Goal: Task Accomplishment & Management: Manage account settings

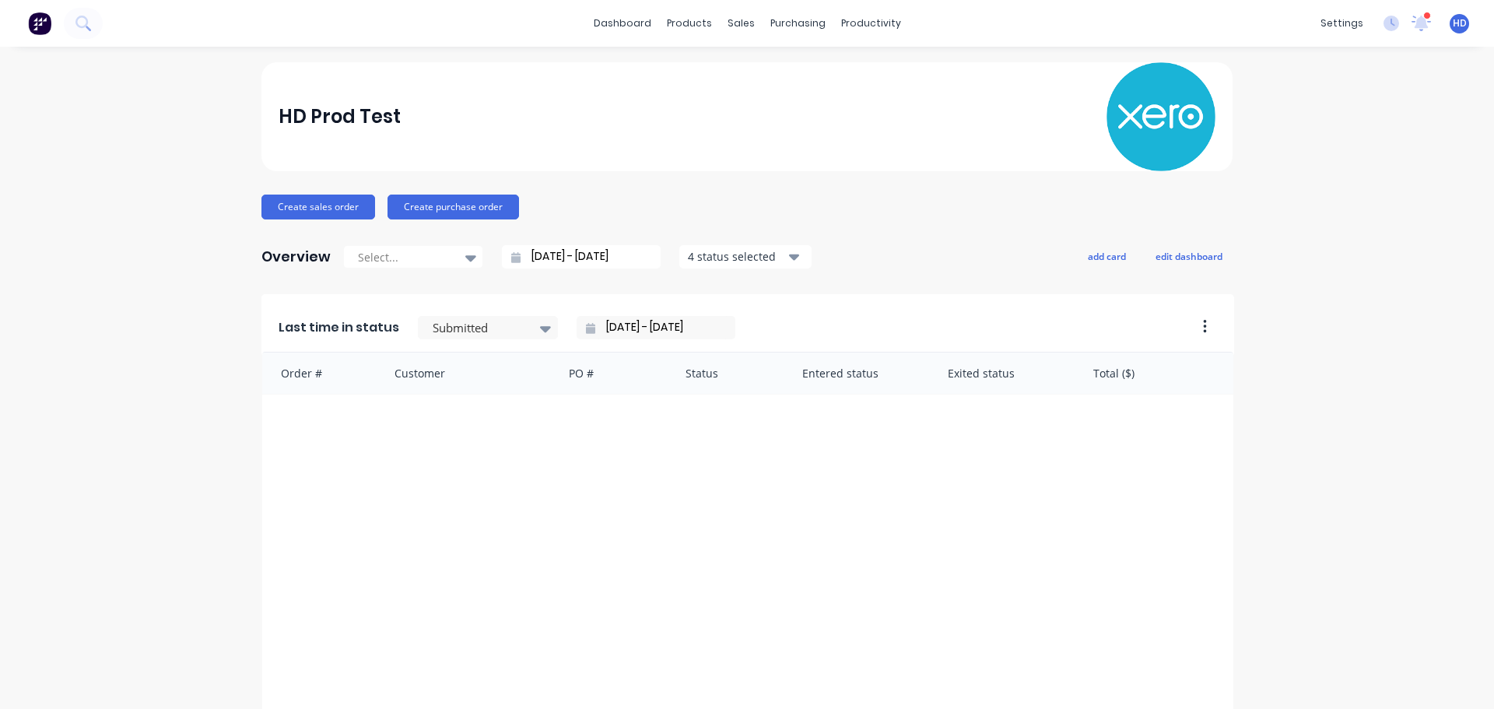
click at [588, 79] on div "HD Prod Test" at bounding box center [748, 116] width 938 height 109
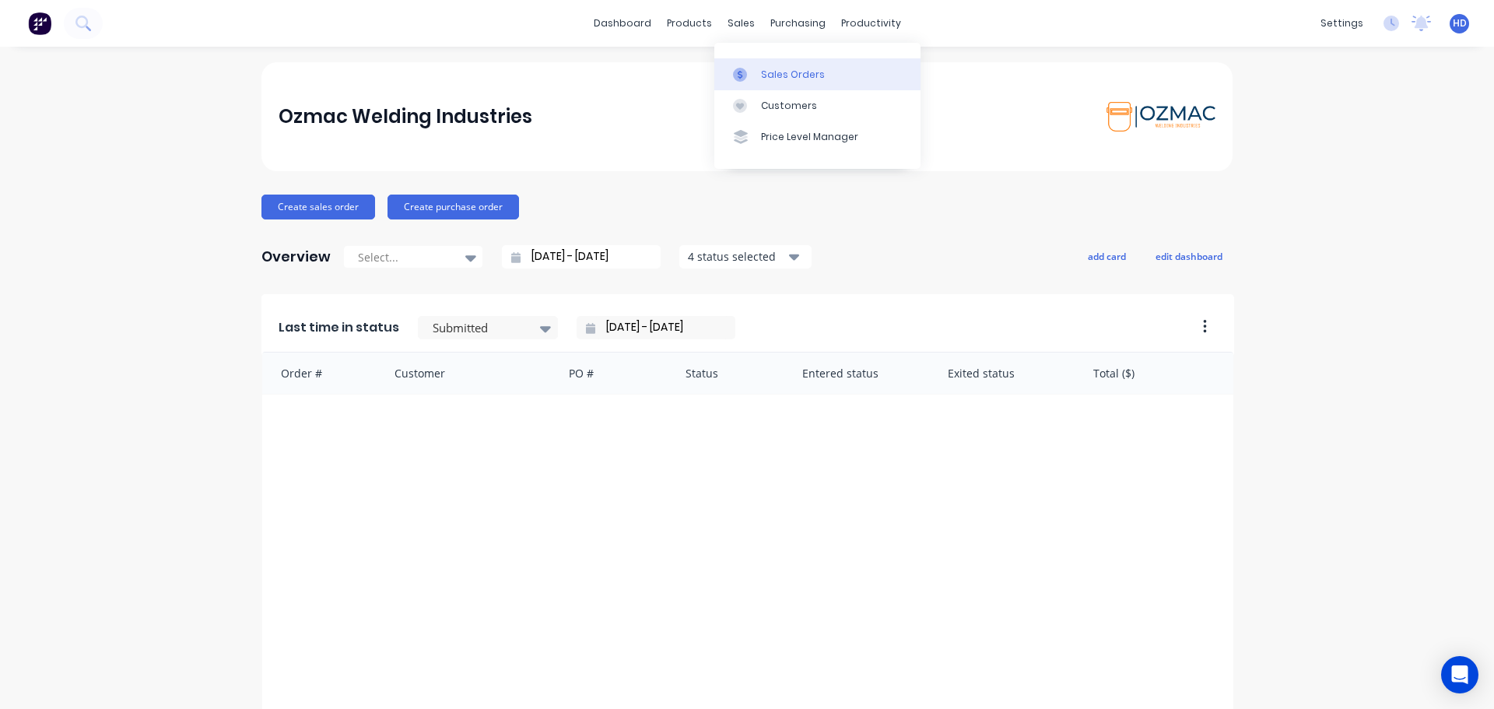
click at [780, 72] on div "Sales Orders" at bounding box center [793, 75] width 64 height 14
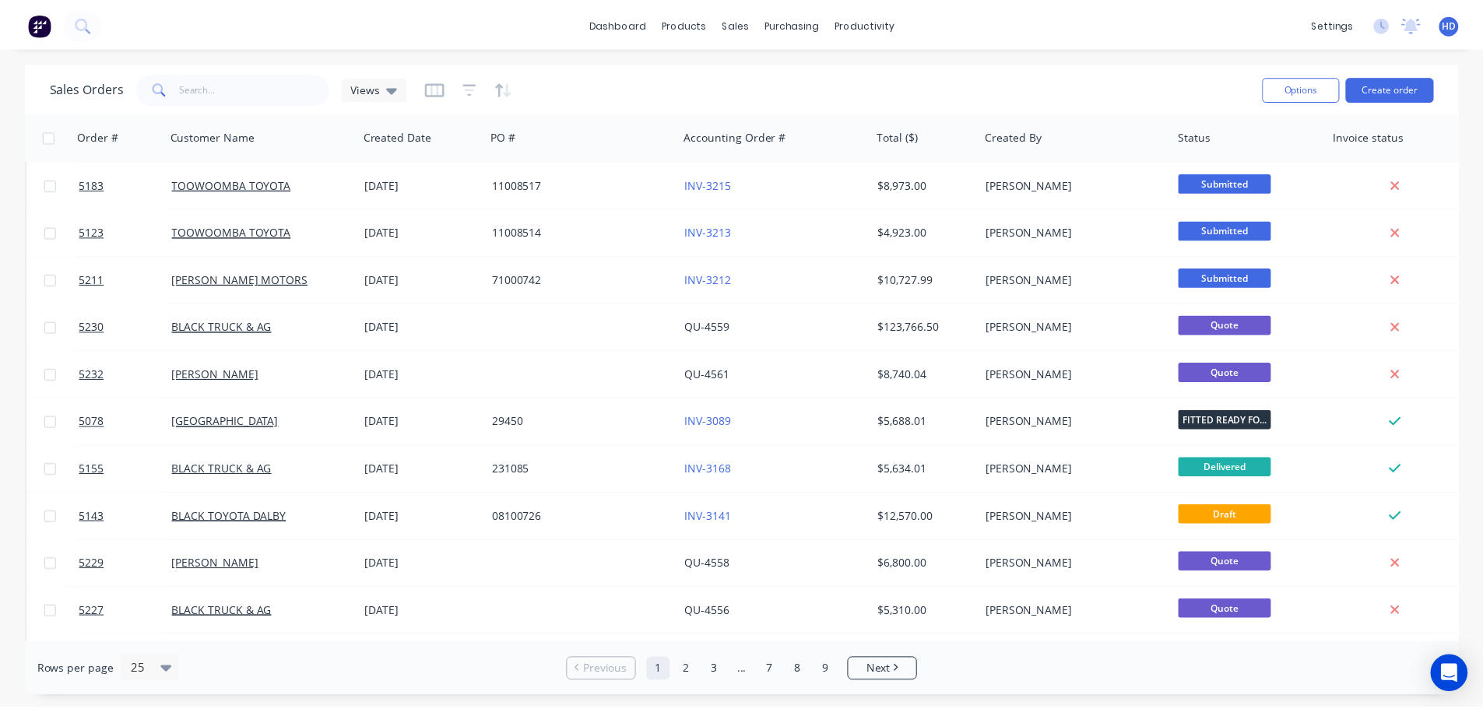
scroll to position [389, 0]
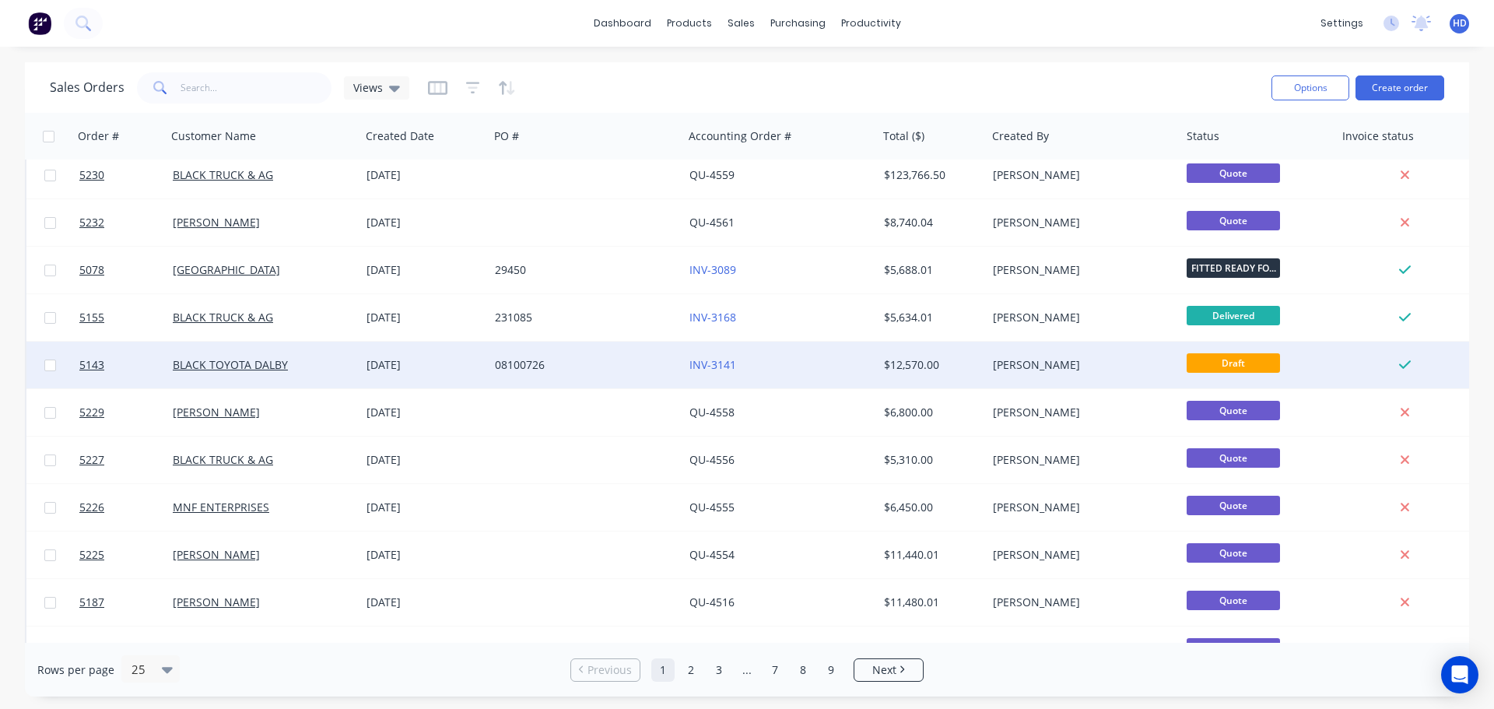
click at [324, 362] on div "BLACK TOYOTA DALBY" at bounding box center [259, 365] width 173 height 16
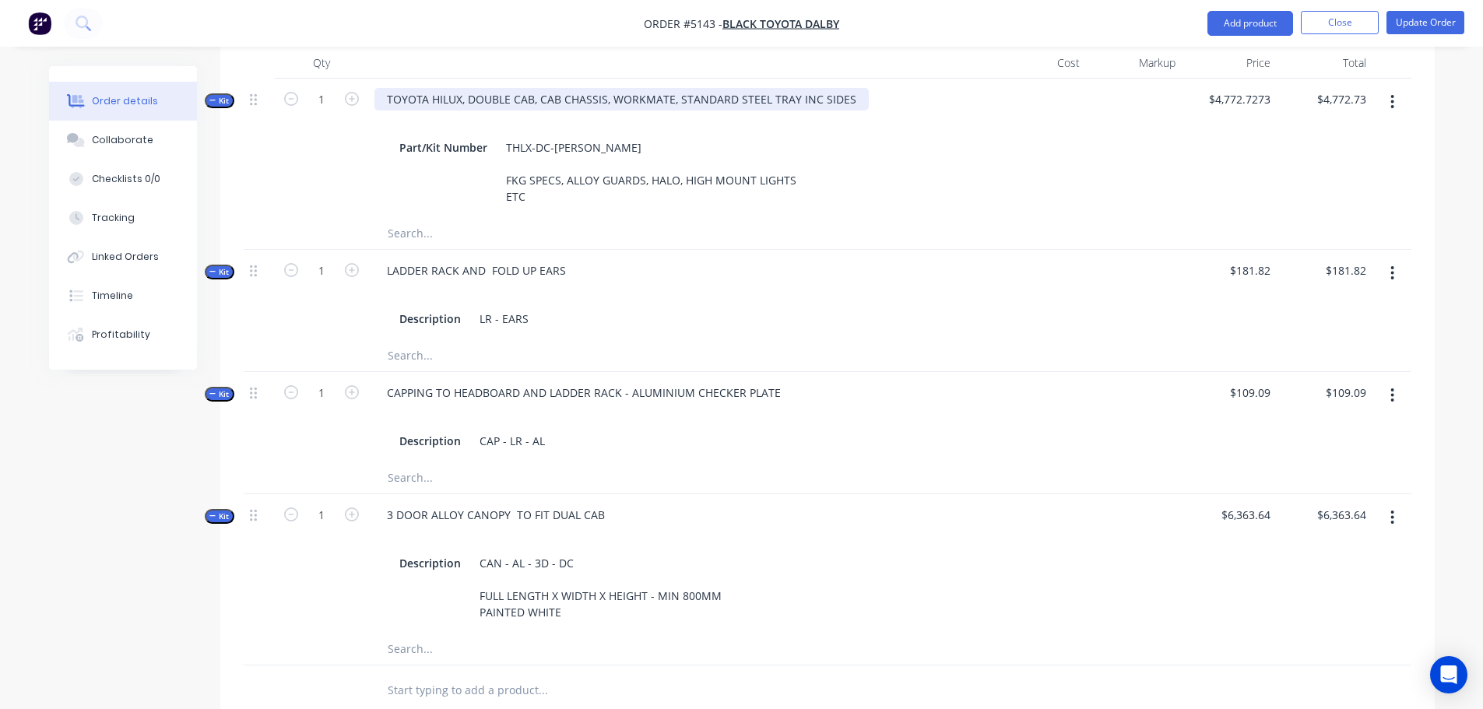
scroll to position [1039, 0]
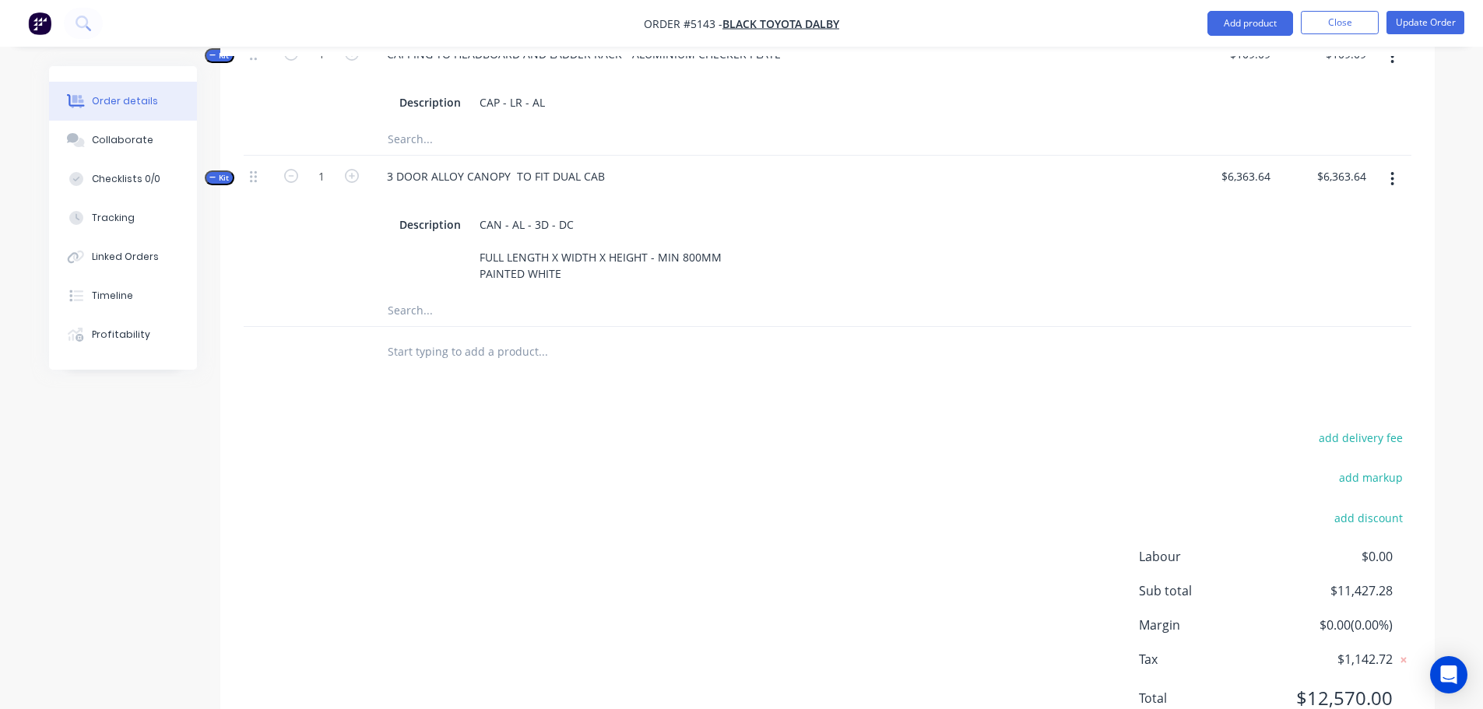
click at [501, 336] on input "text" at bounding box center [542, 351] width 311 height 31
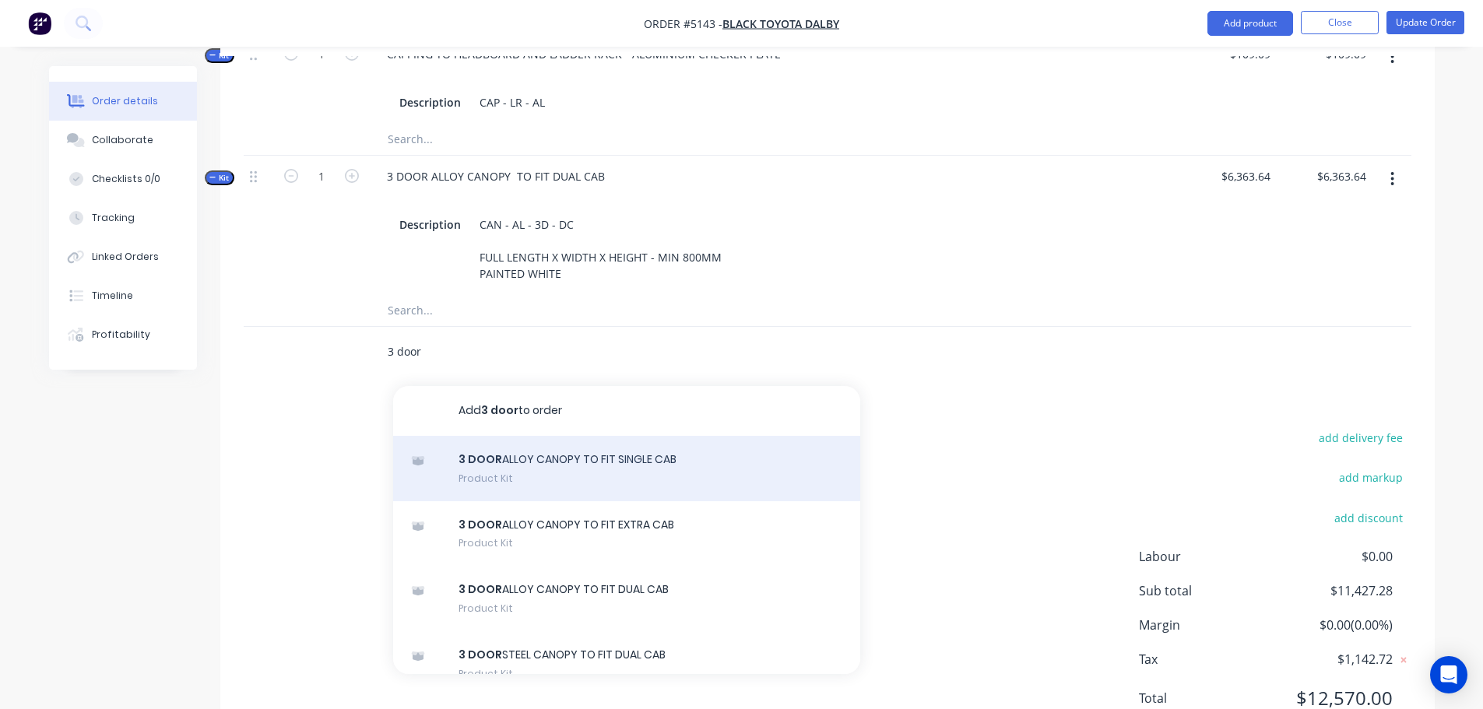
type input "3 door"
click at [574, 436] on div "3 DOOR ALLOY CANOPY TO FIT SINGLE CAB Product Kit" at bounding box center [626, 468] width 467 height 65
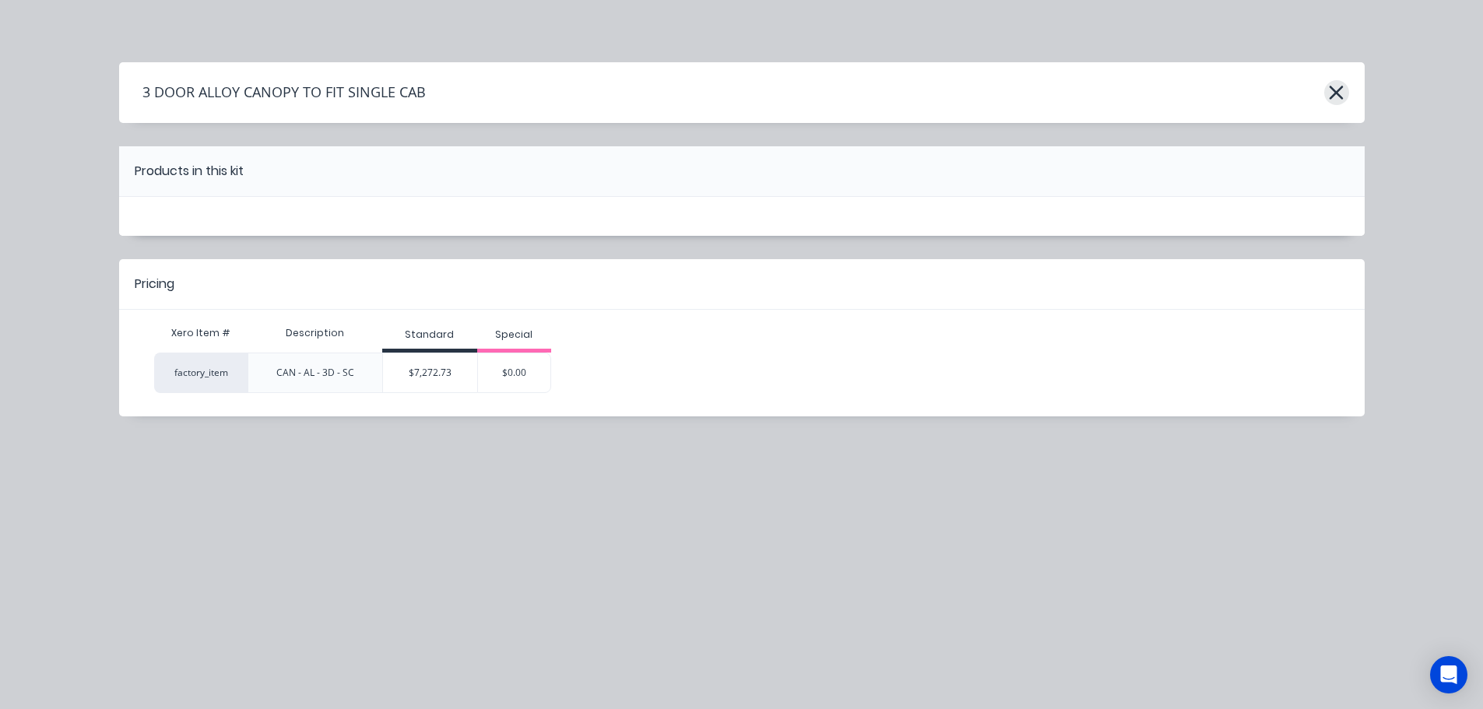
click at [1339, 91] on icon "button" at bounding box center [1336, 93] width 16 height 22
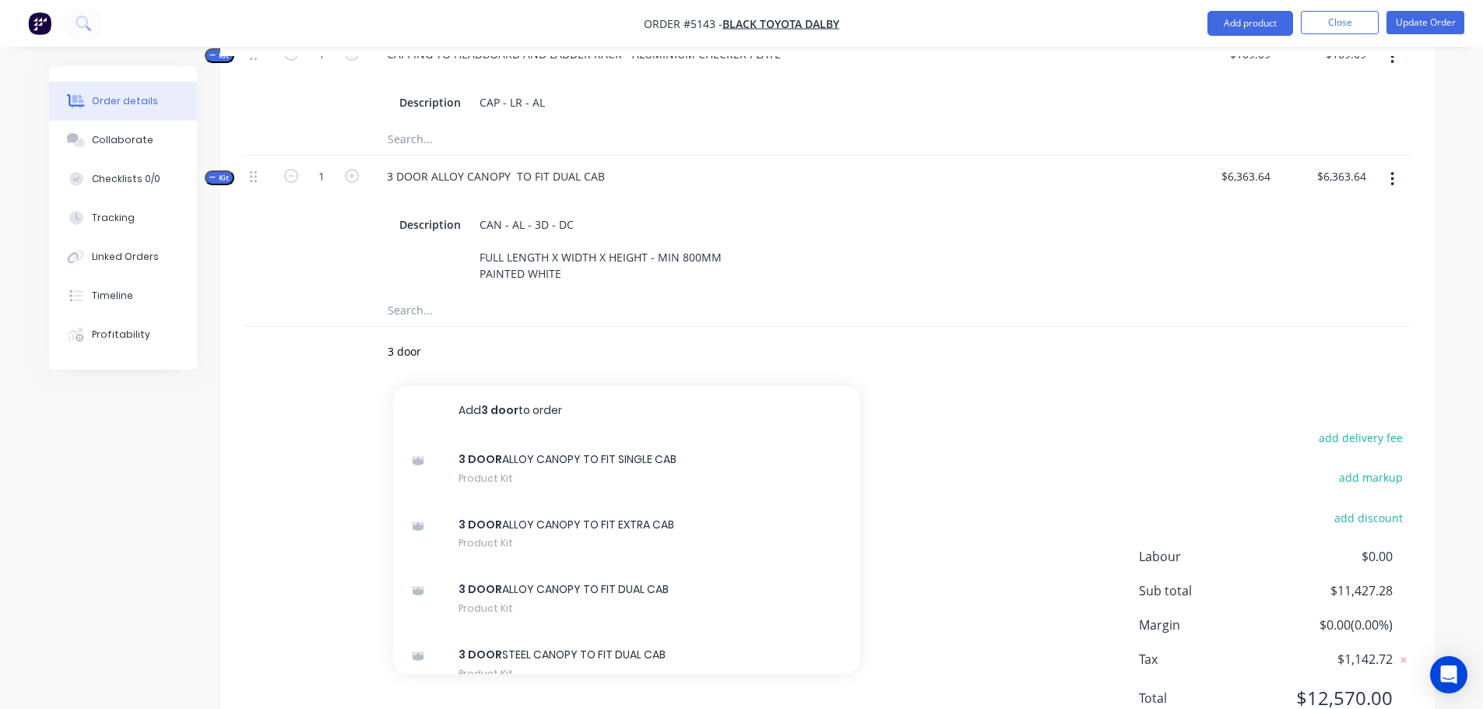
click at [220, 323] on div "Products Show / Hide columns Add product Qty Cost Markup Price Total Kit 1 TOYO…" at bounding box center [827, 202] width 1214 height 1098
click at [284, 323] on div "Products Show / Hide columns Add product Qty Cost Markup Price Total Kit 1 TOYO…" at bounding box center [827, 202] width 1214 height 1098
drag, startPoint x: 437, startPoint y: 291, endPoint x: 219, endPoint y: 249, distance: 221.9
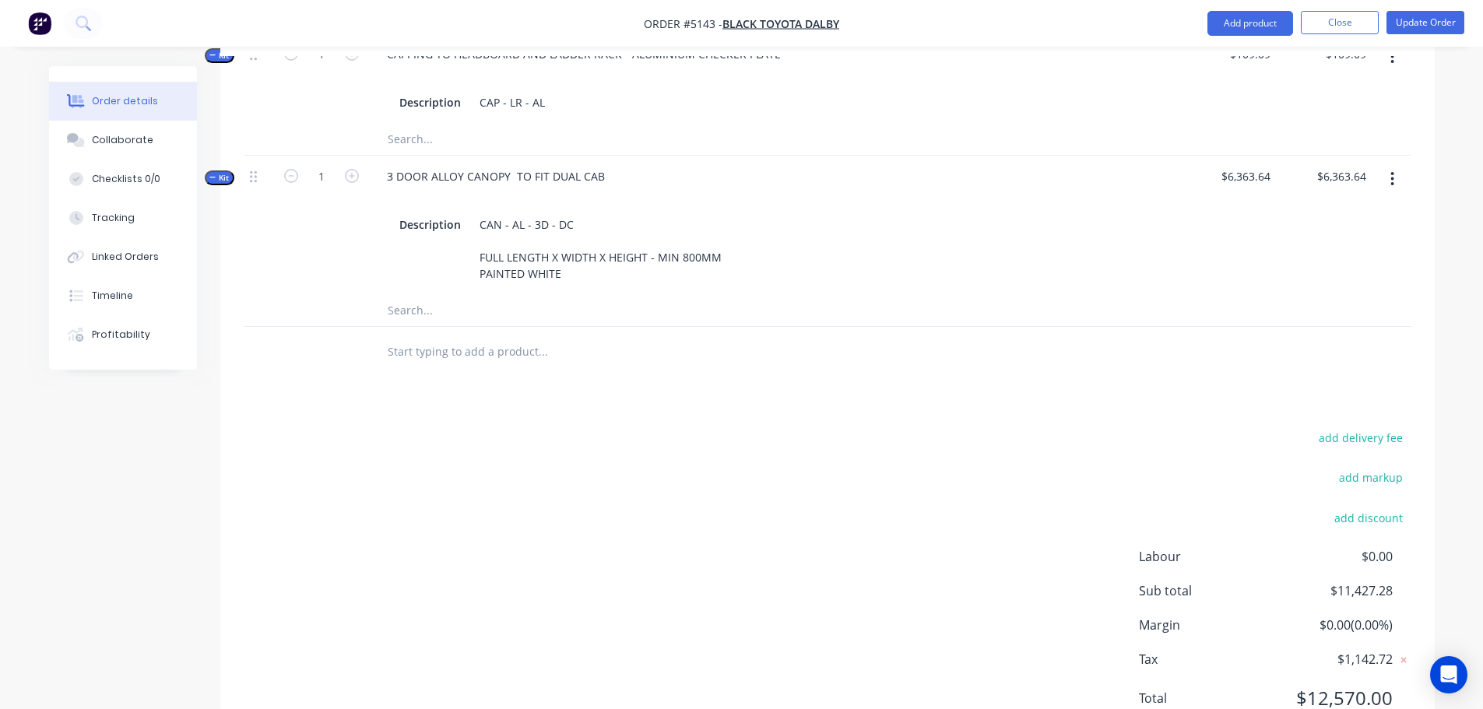
click at [1049, 323] on div "Products Show / Hide columns Add product Qty Cost Markup Price Total Kit 1 TOYO…" at bounding box center [827, 202] width 1214 height 1098
click at [1348, 15] on button "Close" at bounding box center [1339, 22] width 78 height 23
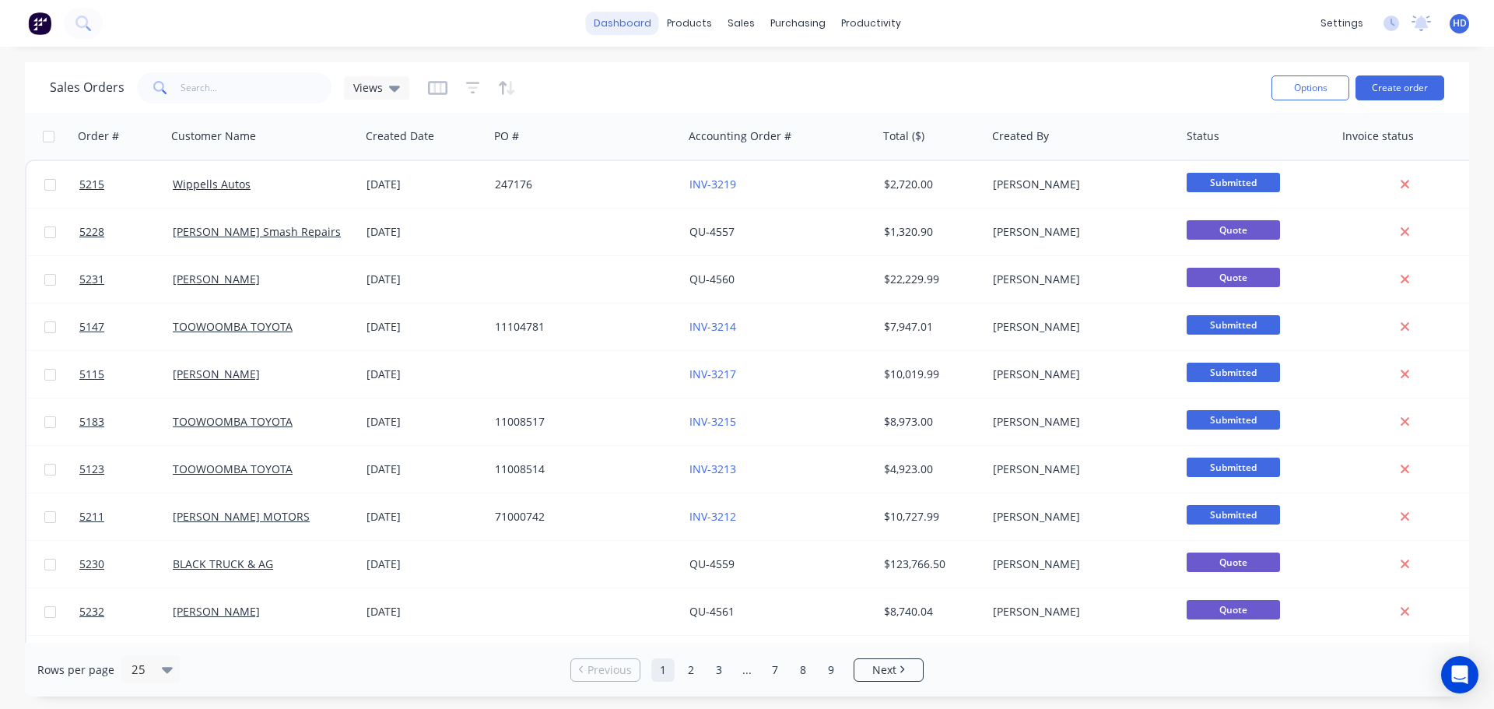
click at [637, 31] on link "dashboard" at bounding box center [622, 23] width 73 height 23
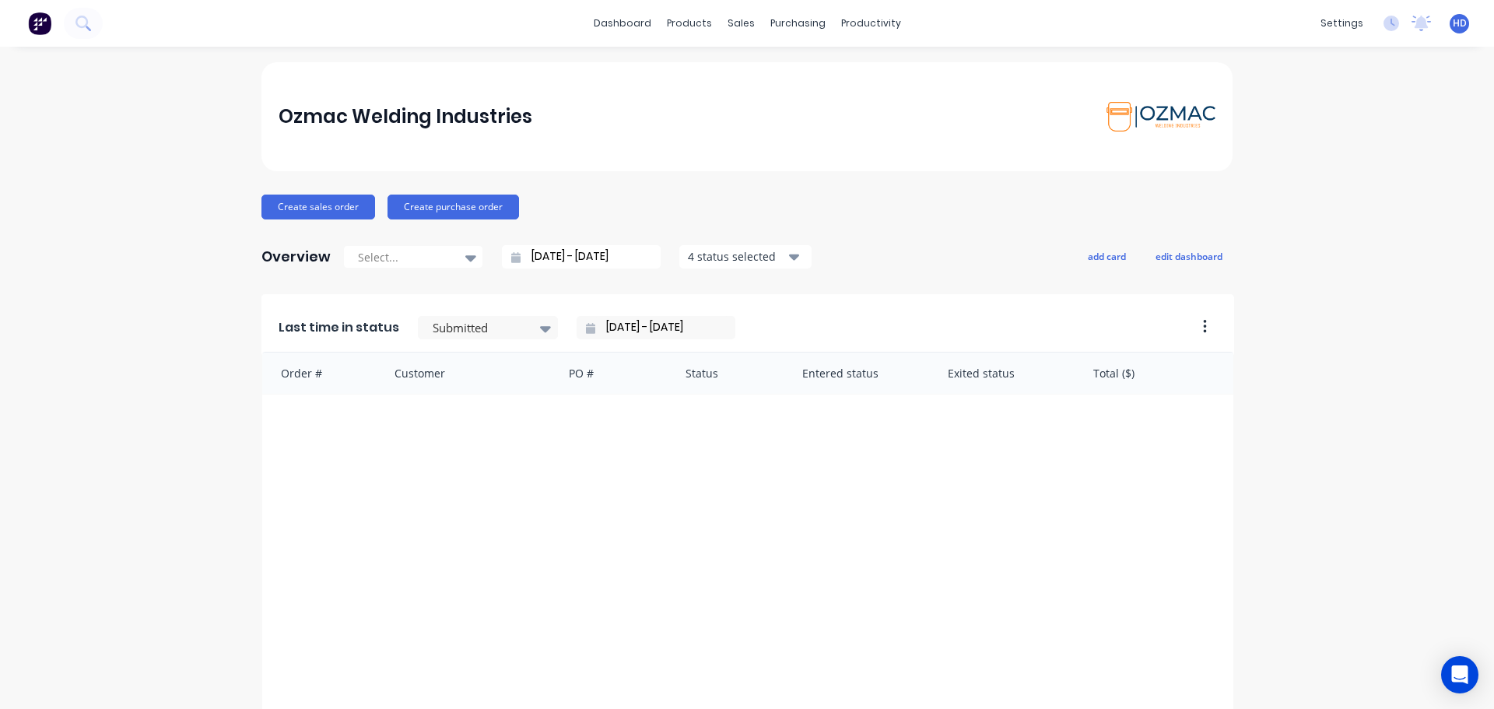
click at [357, 35] on div "dashboard products sales purchasing productivity dashboard products Product Cat…" at bounding box center [747, 23] width 1494 height 47
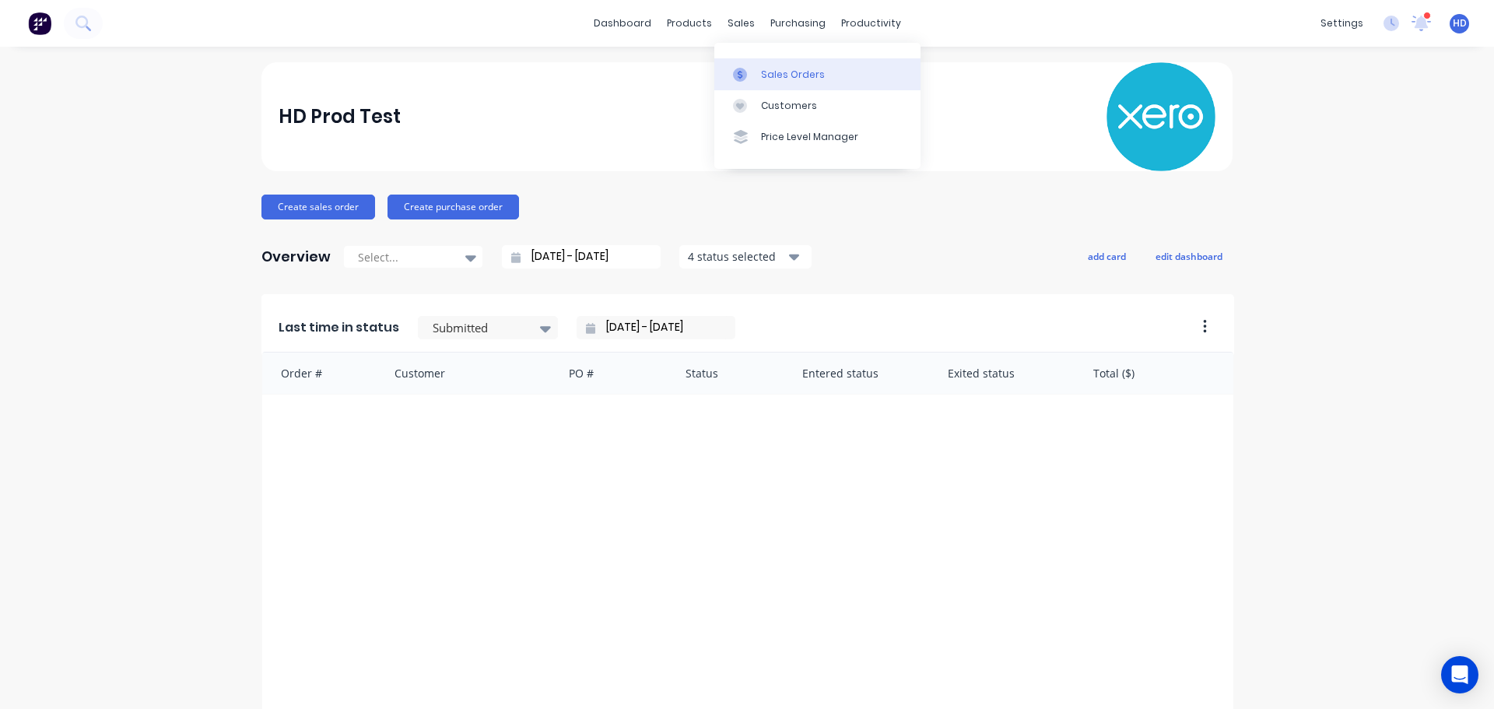
click at [779, 69] on div "Sales Orders" at bounding box center [793, 75] width 64 height 14
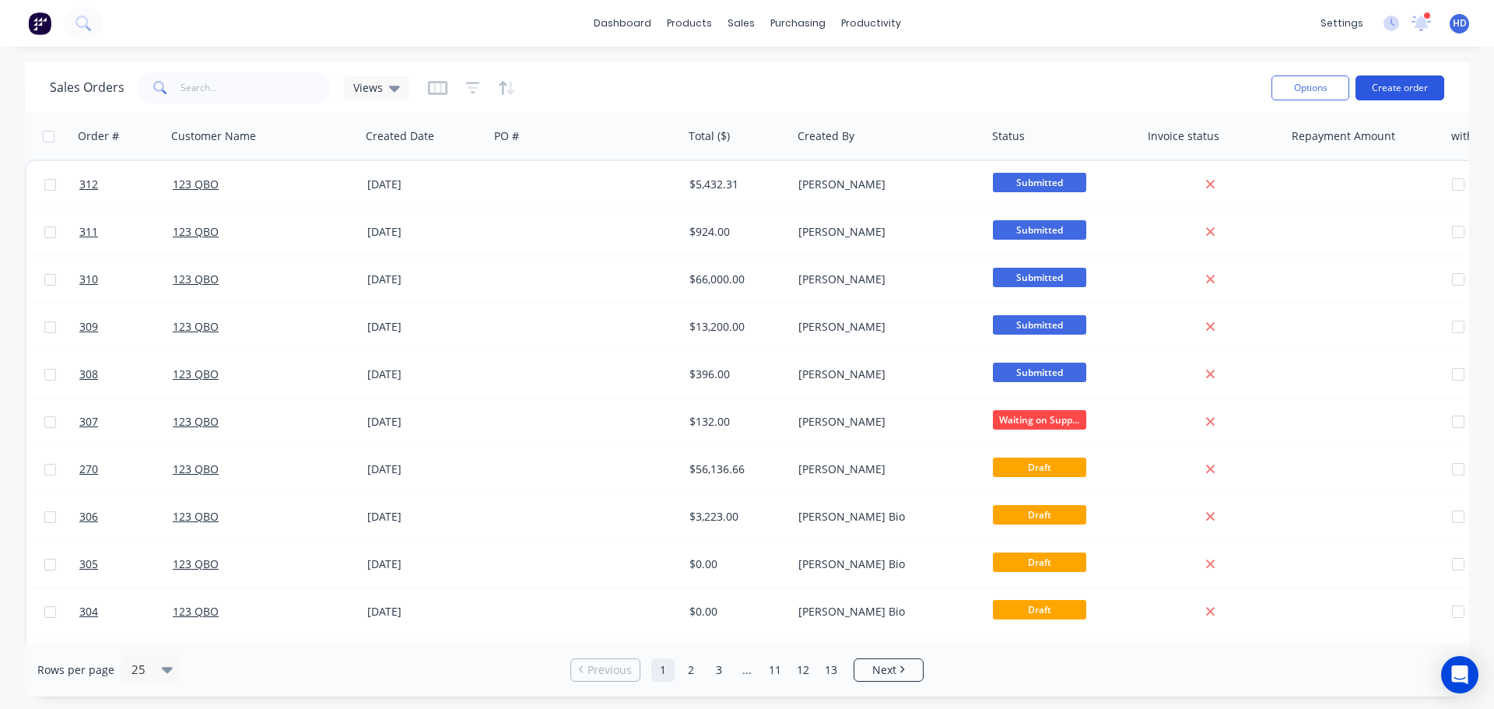
click at [1414, 94] on button "Create order" at bounding box center [1400, 87] width 89 height 25
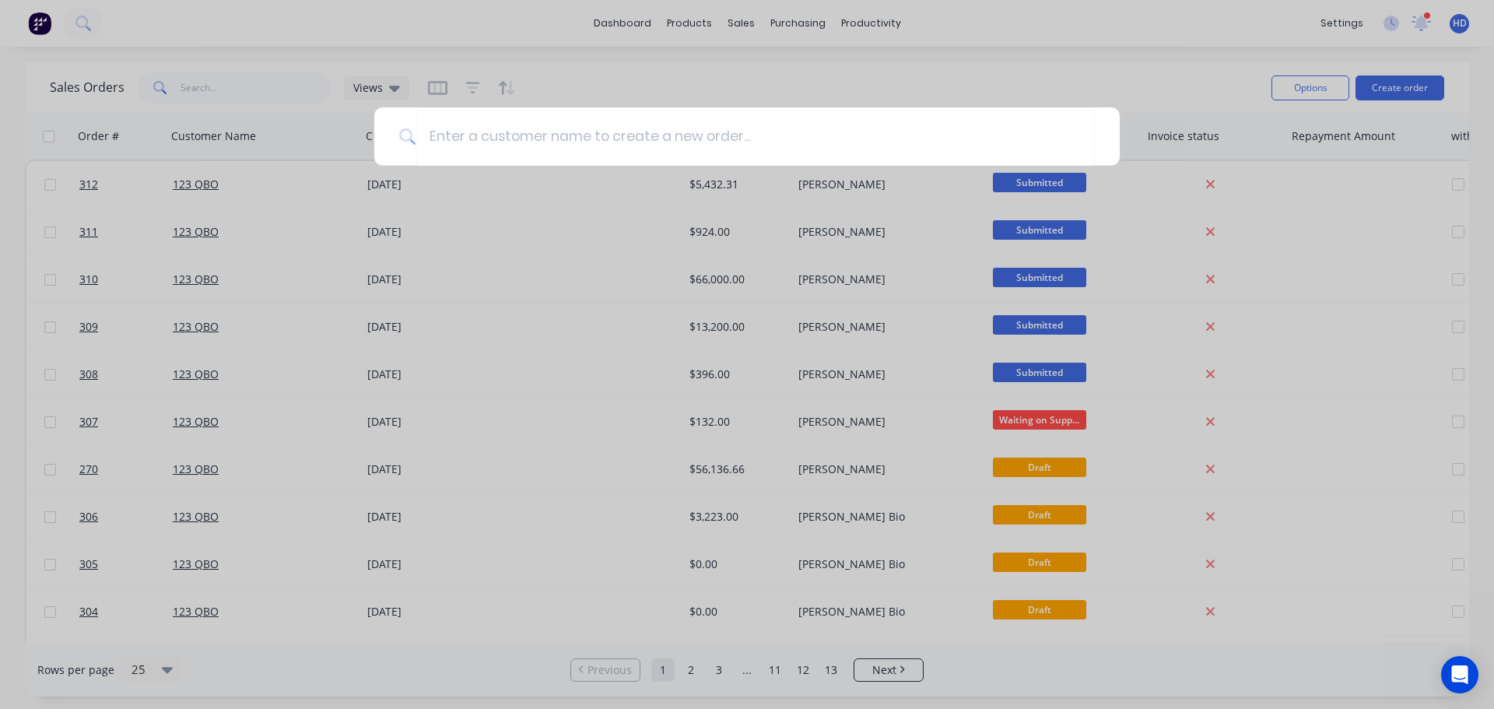
click at [674, 89] on div at bounding box center [747, 354] width 1494 height 709
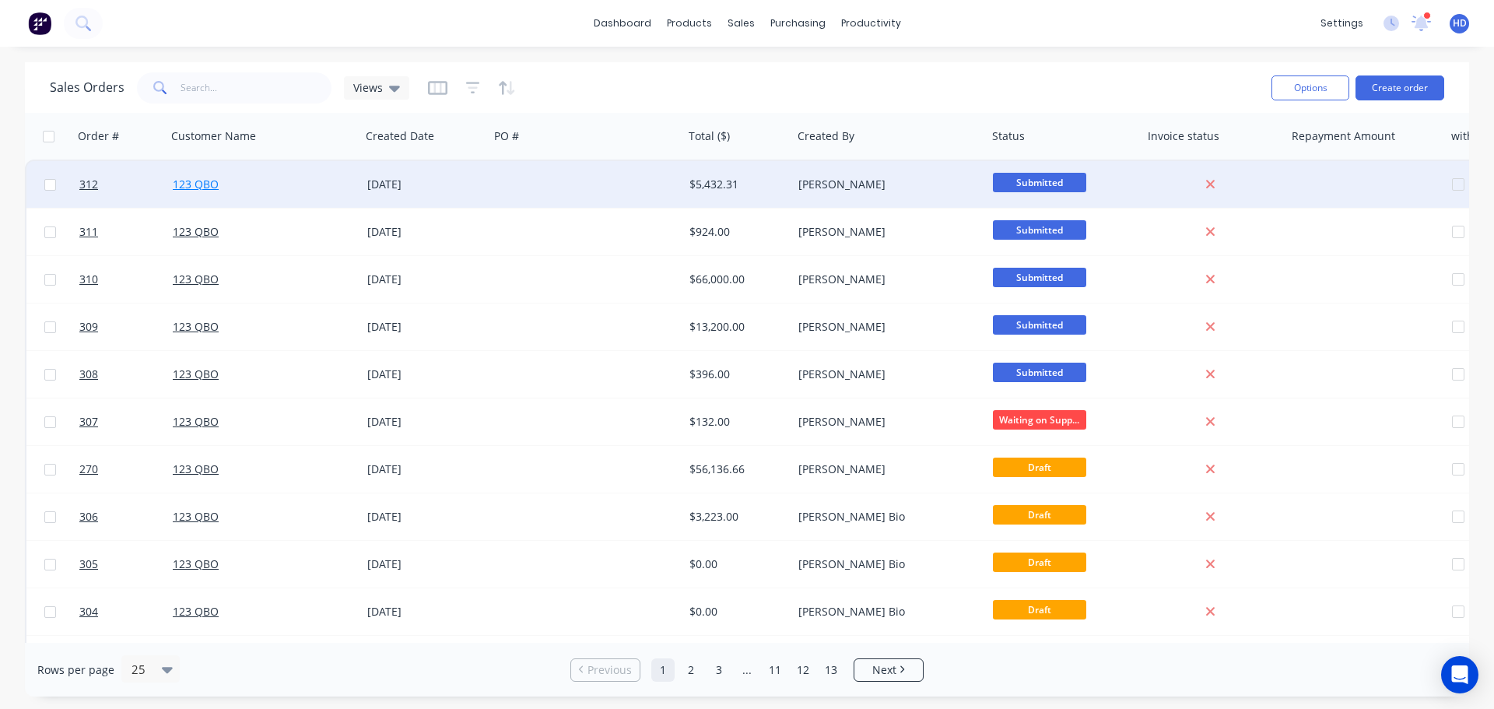
click at [188, 183] on link "123 QBO" at bounding box center [196, 184] width 46 height 15
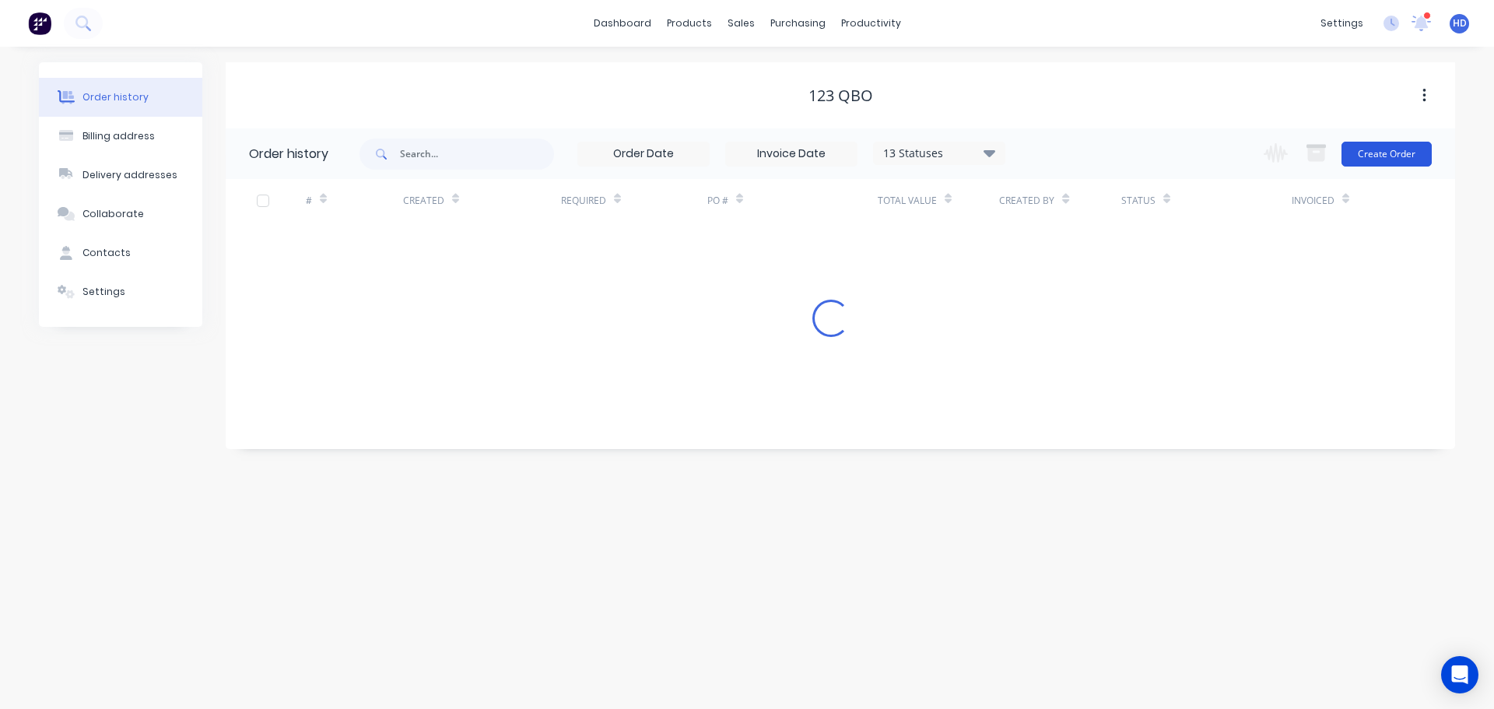
click at [1406, 159] on button "Create Order" at bounding box center [1387, 154] width 90 height 25
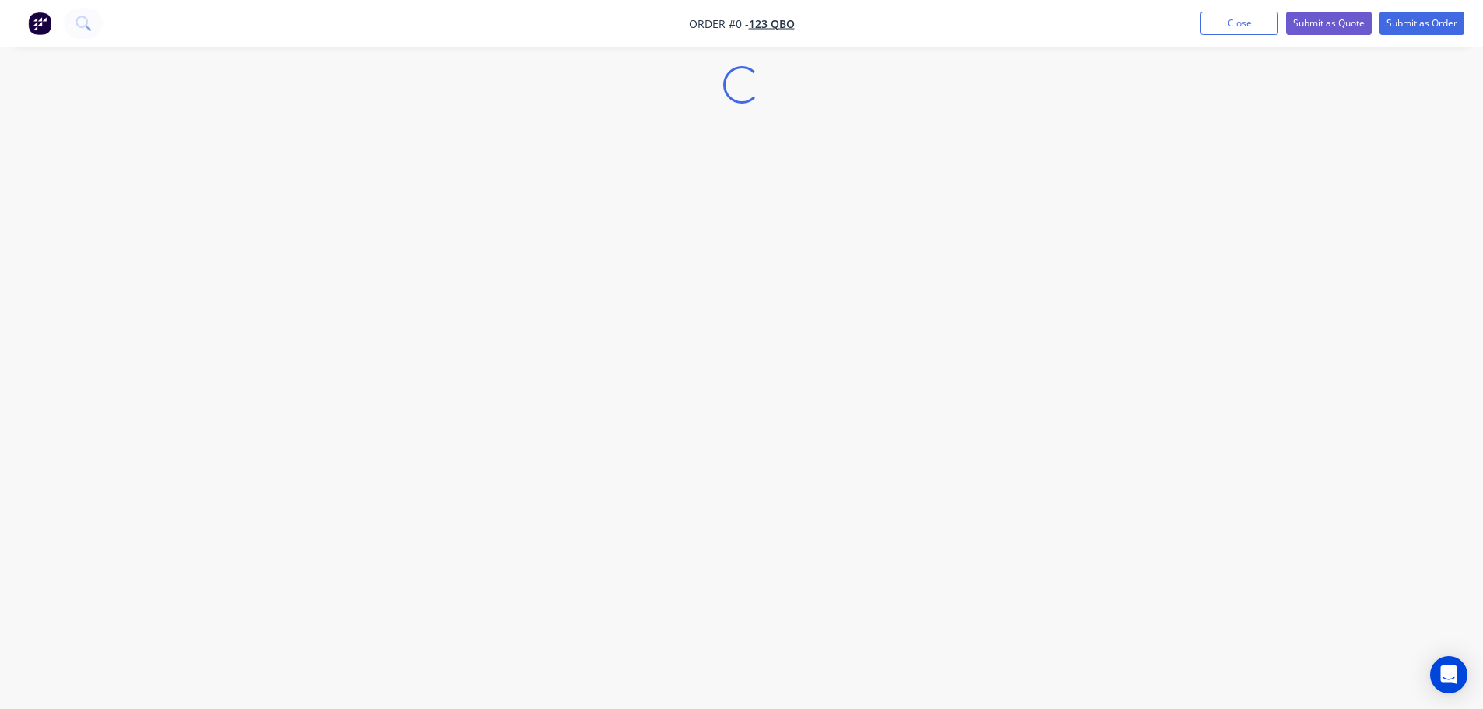
select select "AU"
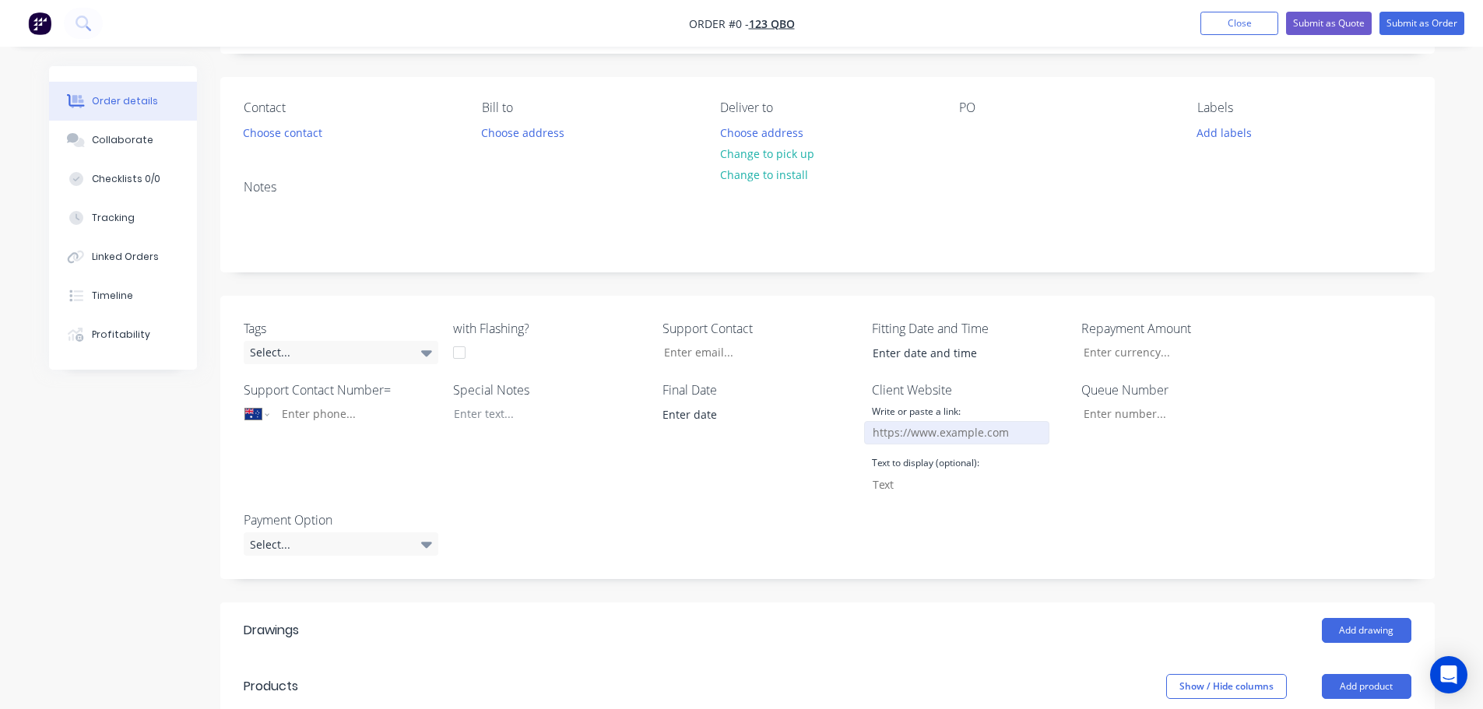
scroll to position [467, 0]
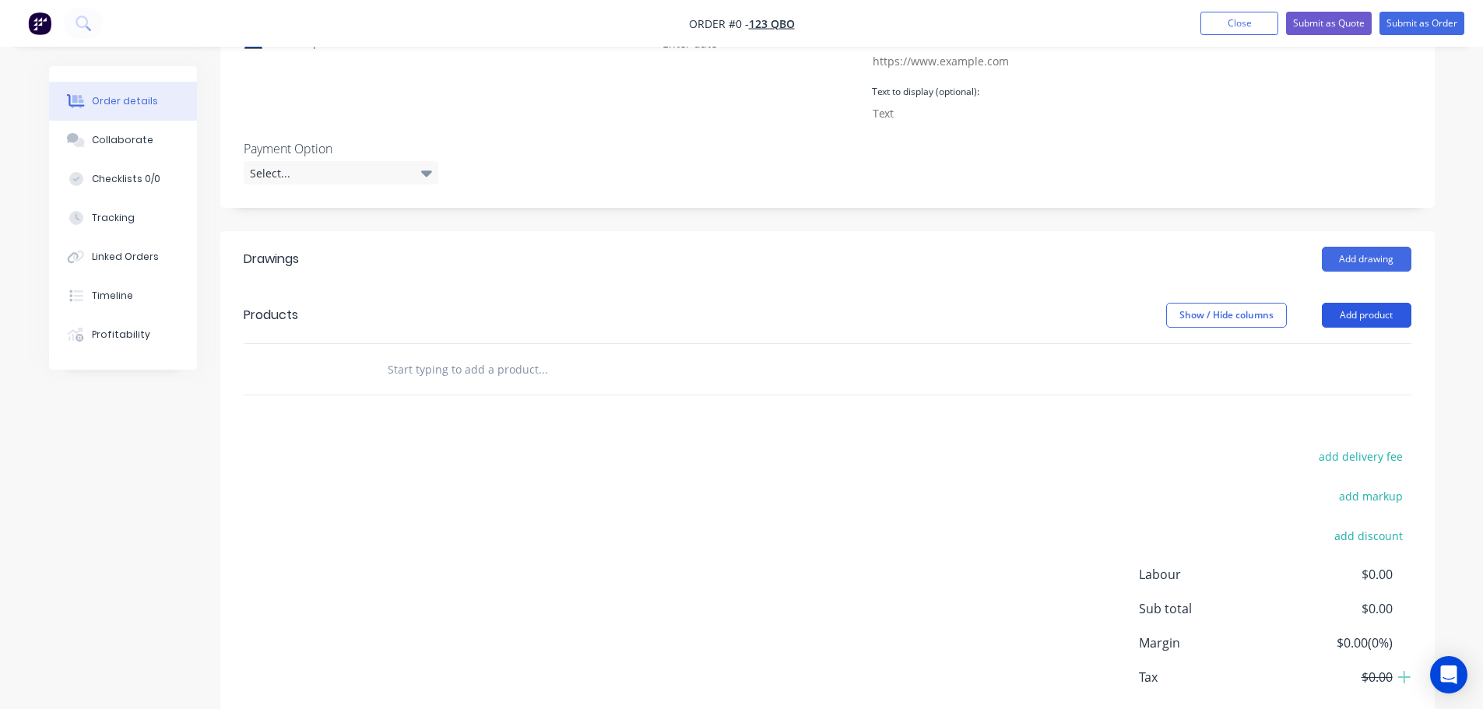
click at [1387, 311] on button "Add product" at bounding box center [1365, 315] width 89 height 25
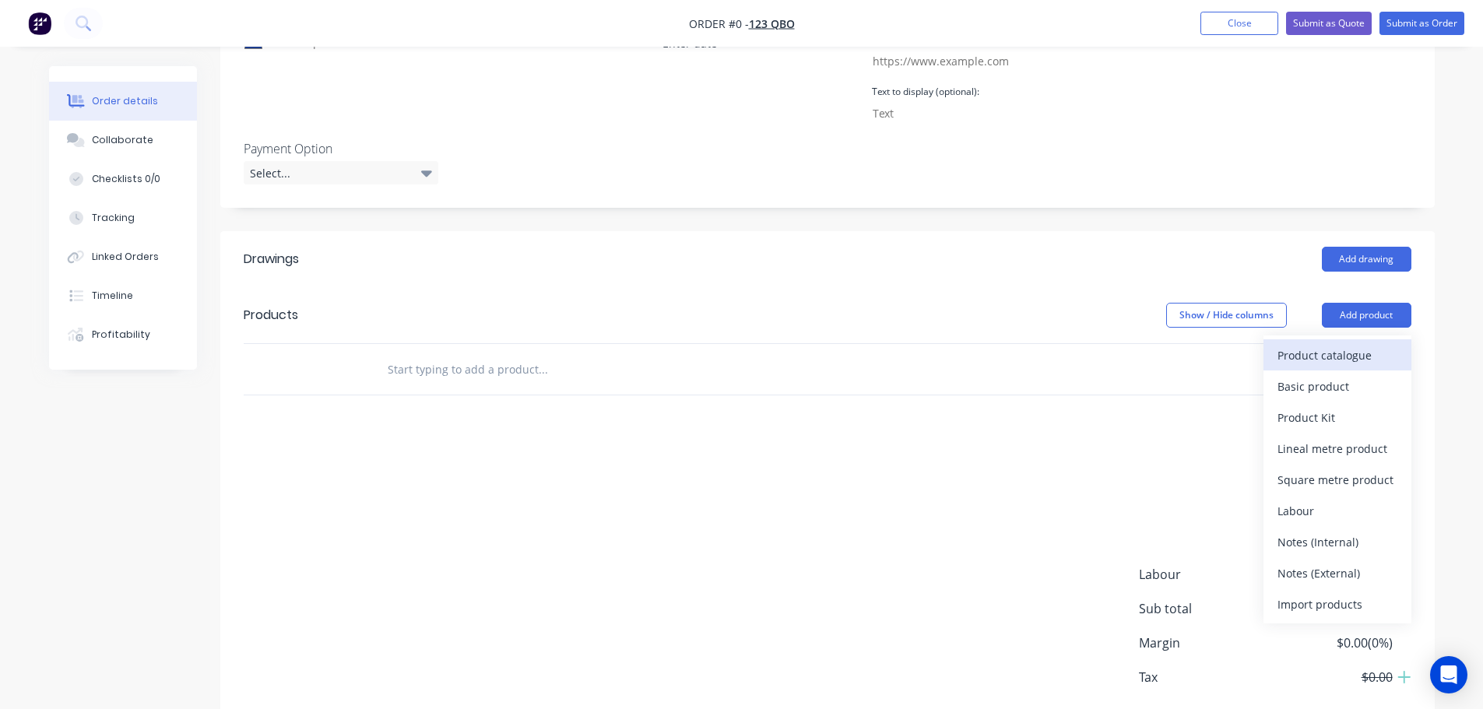
click at [1342, 357] on div "Product catalogue" at bounding box center [1337, 355] width 120 height 23
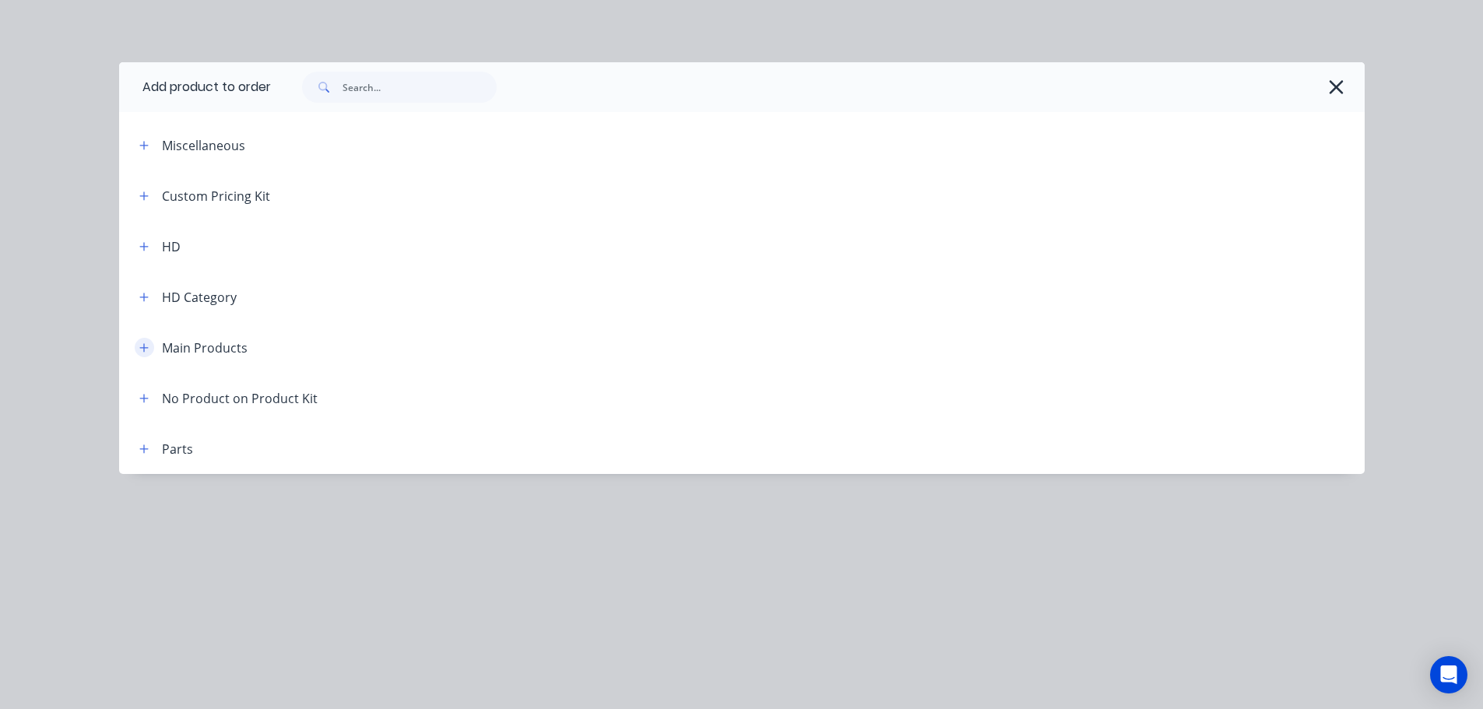
click at [153, 348] on button "button" at bounding box center [144, 347] width 19 height 19
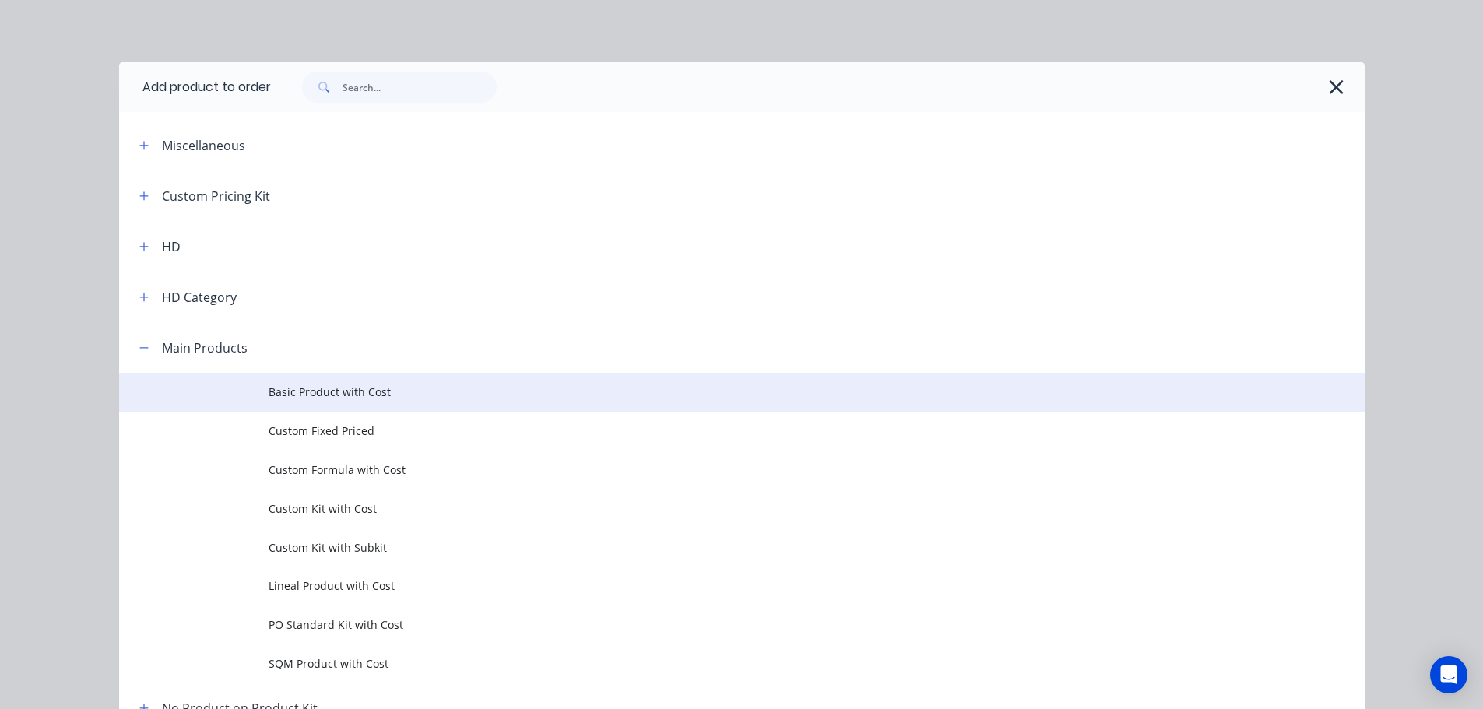
click at [422, 382] on td "Basic Product with Cost" at bounding box center [816, 392] width 1096 height 39
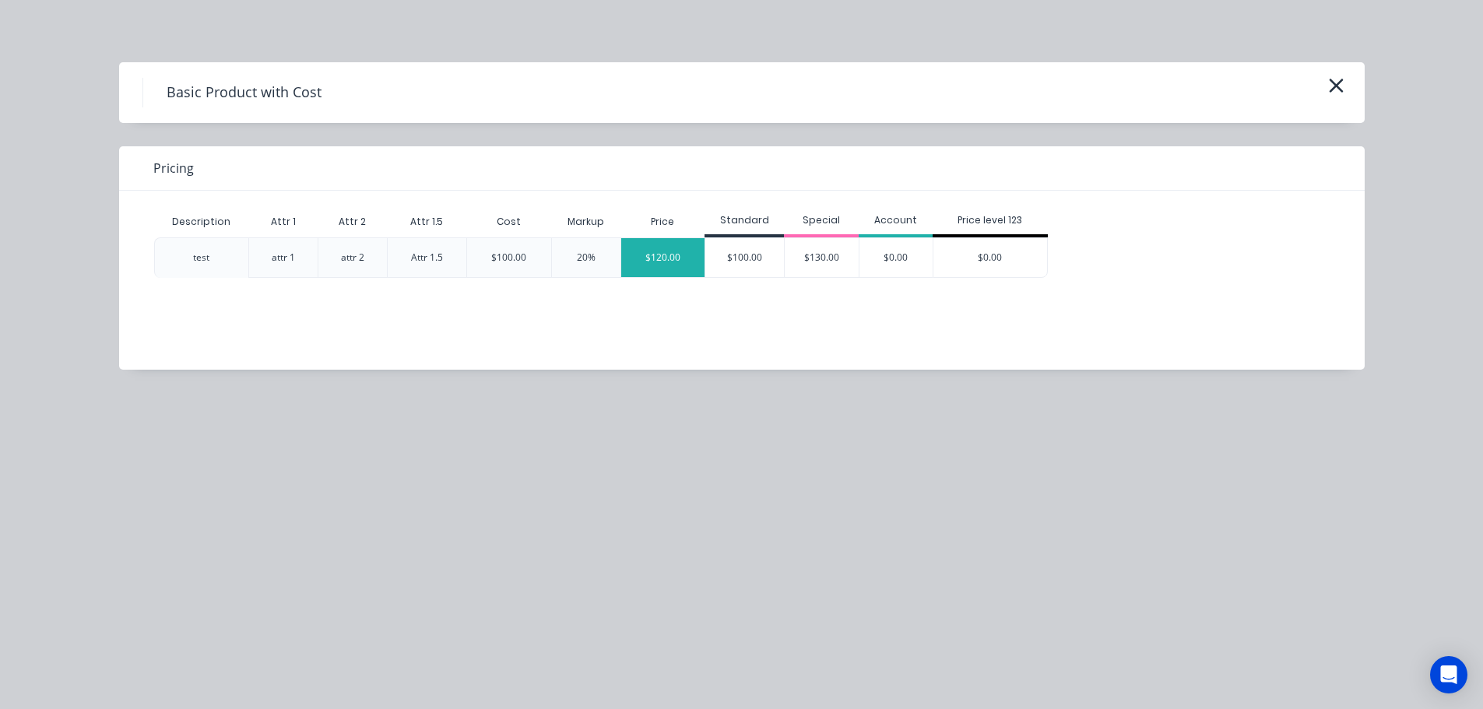
click at [668, 261] on div "$120.00" at bounding box center [663, 257] width 84 height 39
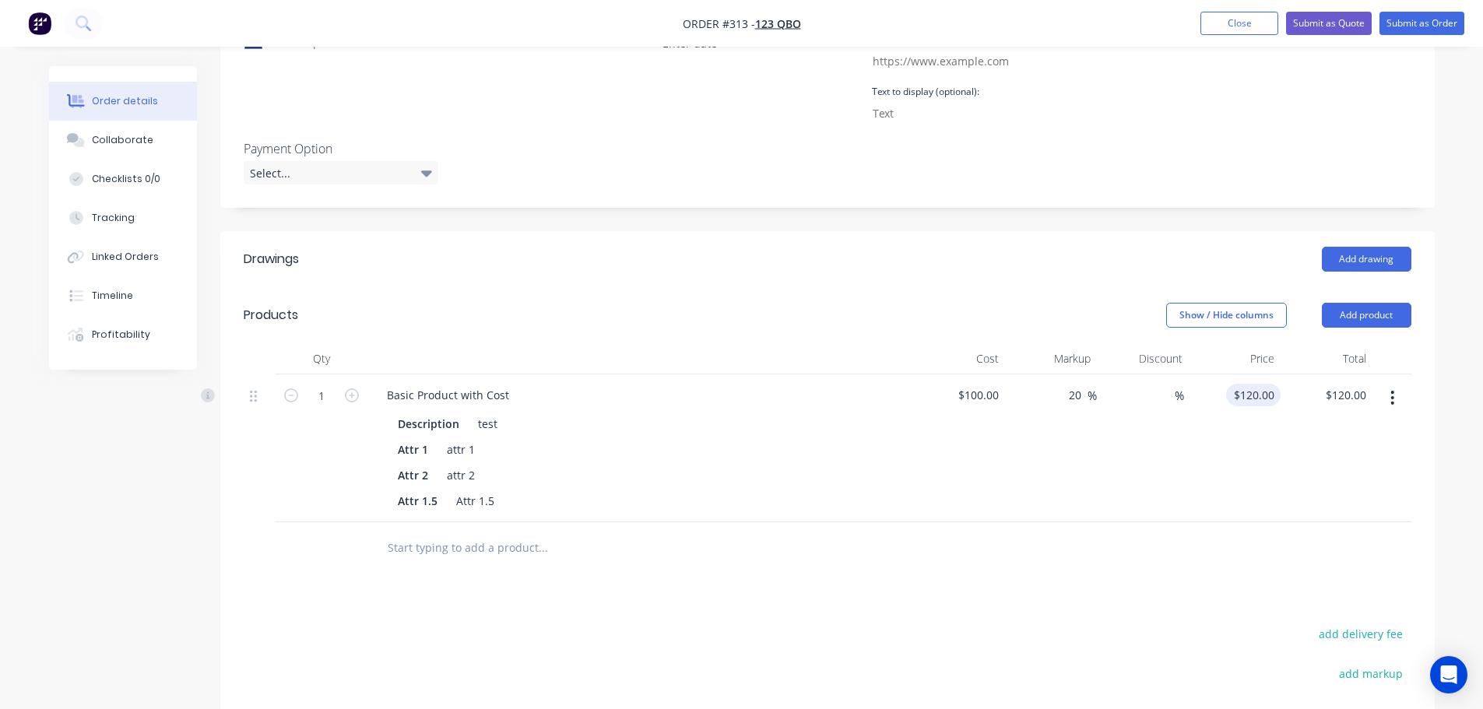
scroll to position [78, 0]
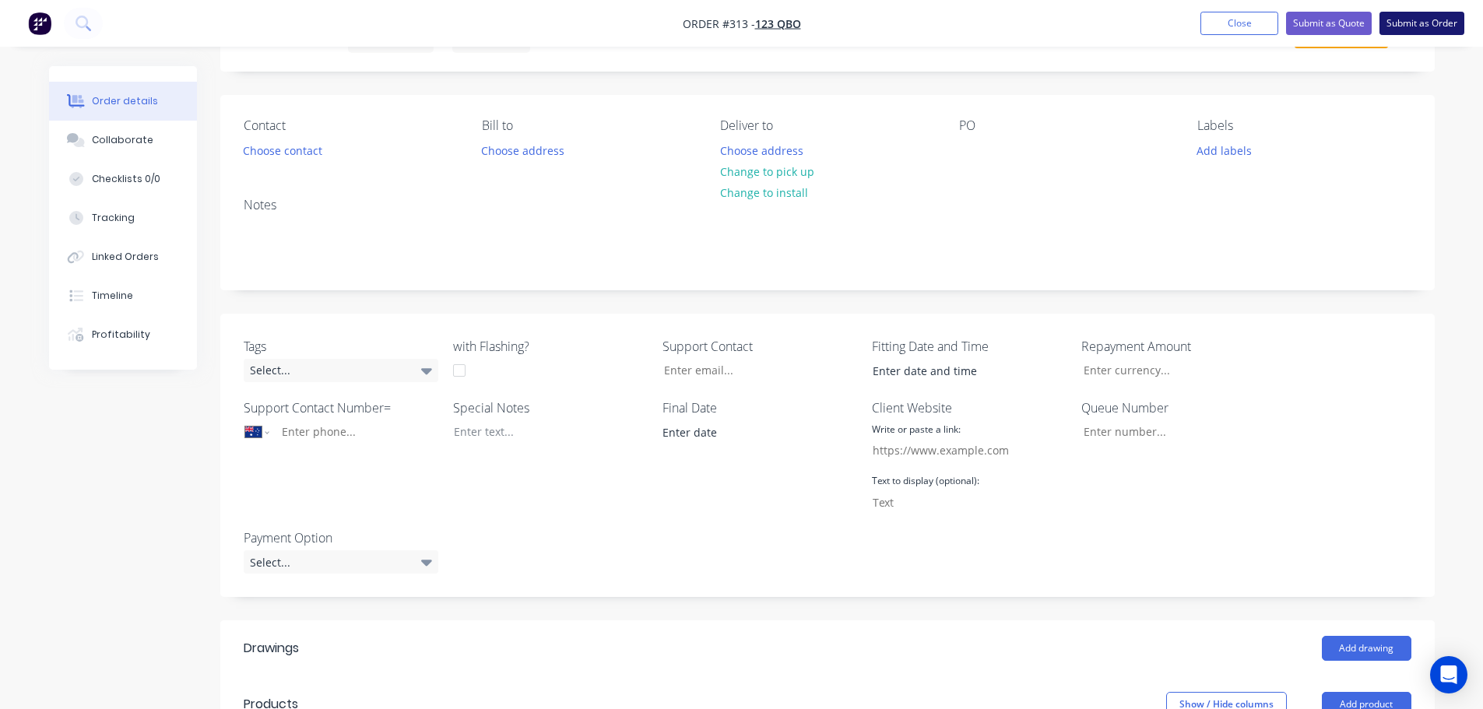
click at [1433, 29] on button "Submit as Order" at bounding box center [1421, 23] width 85 height 23
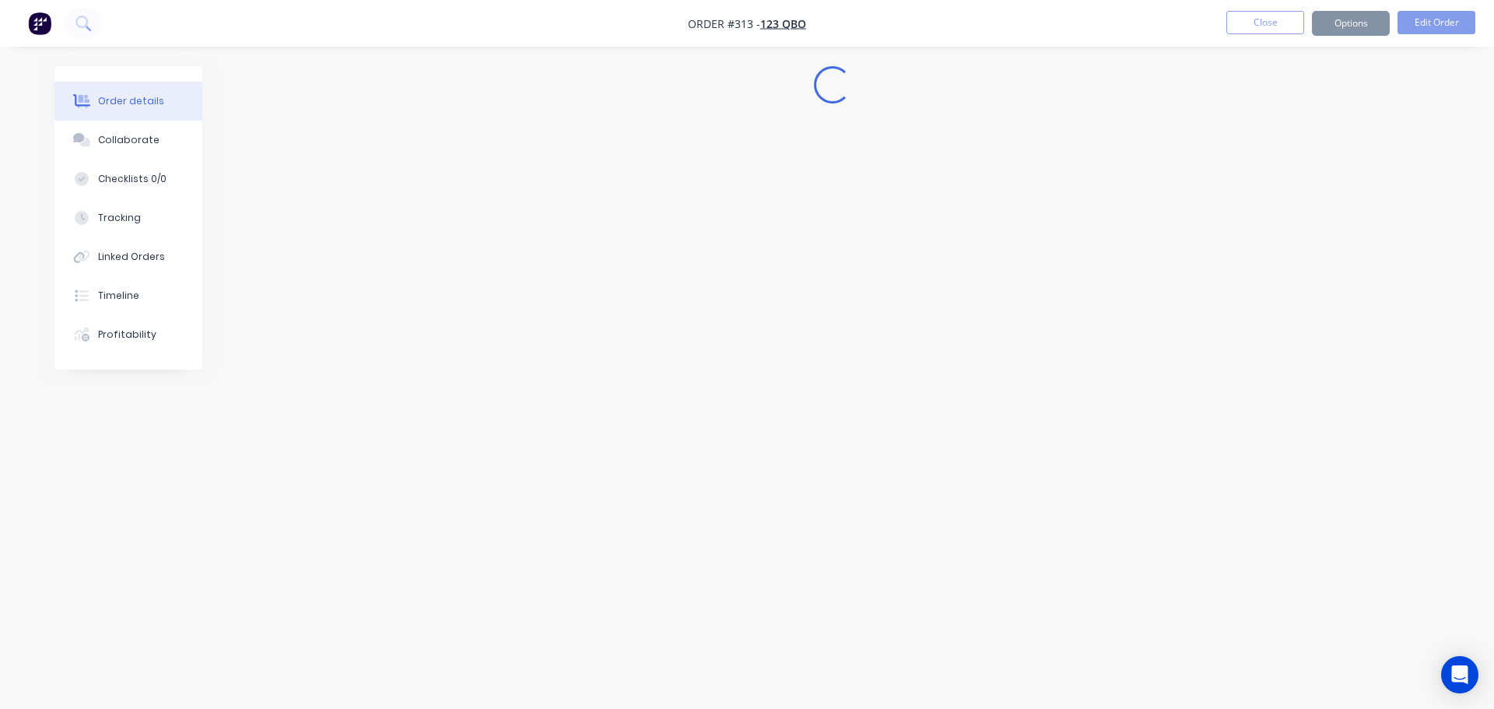
select select "AU"
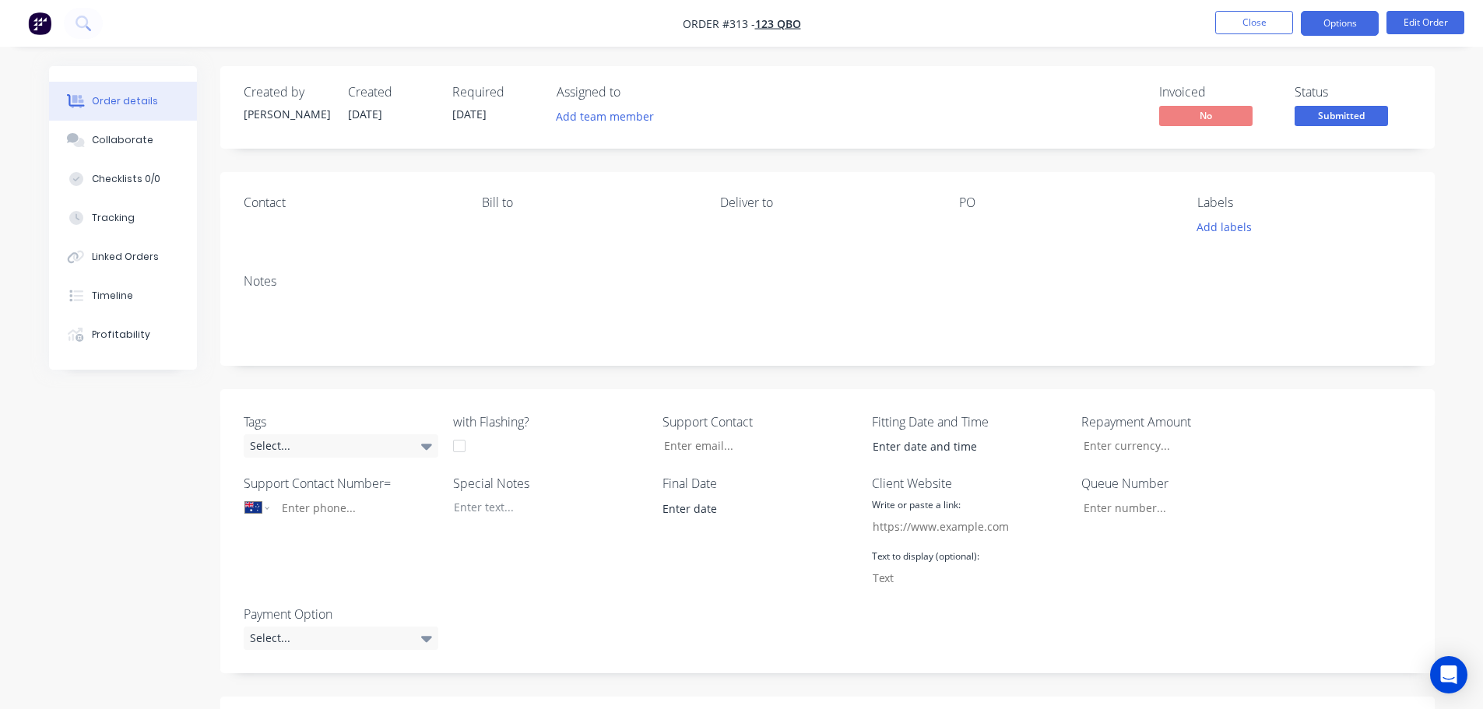
click at [1367, 28] on button "Options" at bounding box center [1339, 23] width 78 height 25
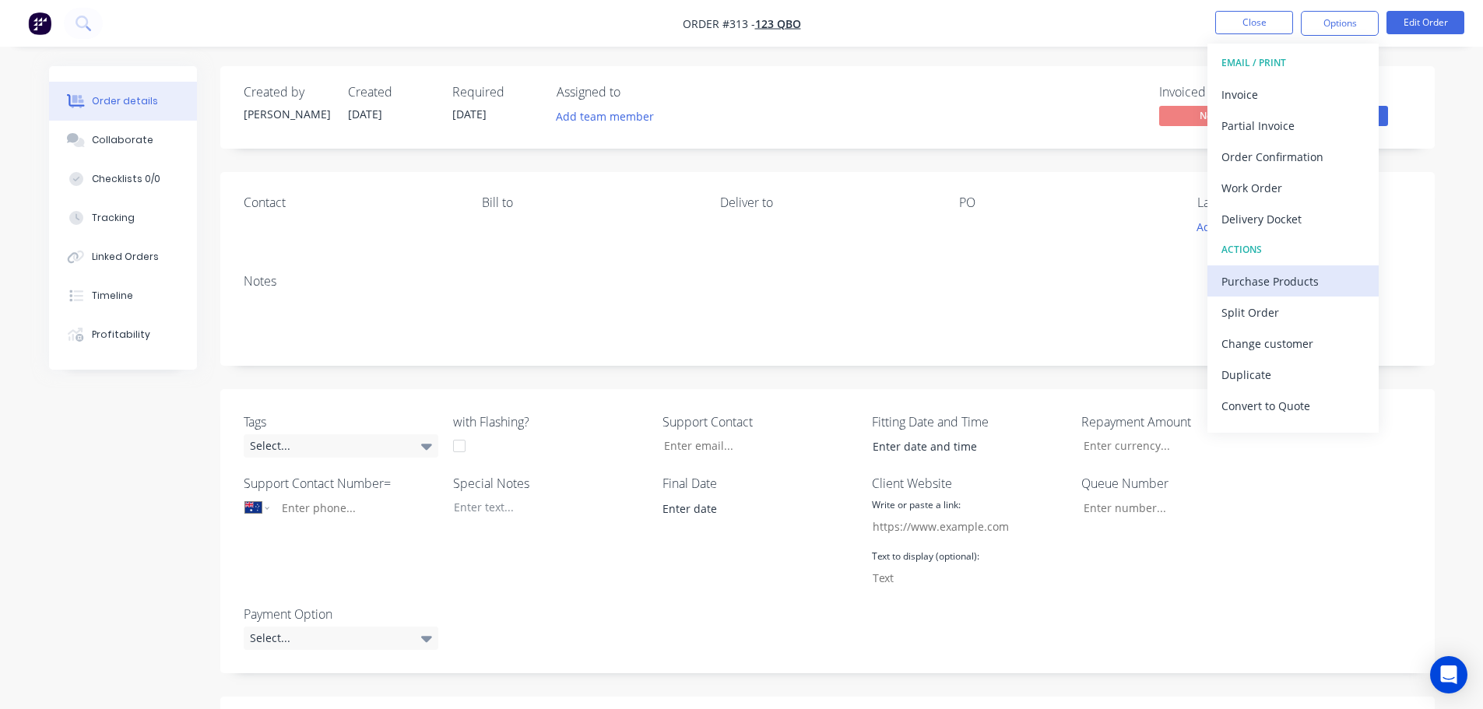
click at [1275, 286] on div "Purchase Products" at bounding box center [1292, 281] width 143 height 23
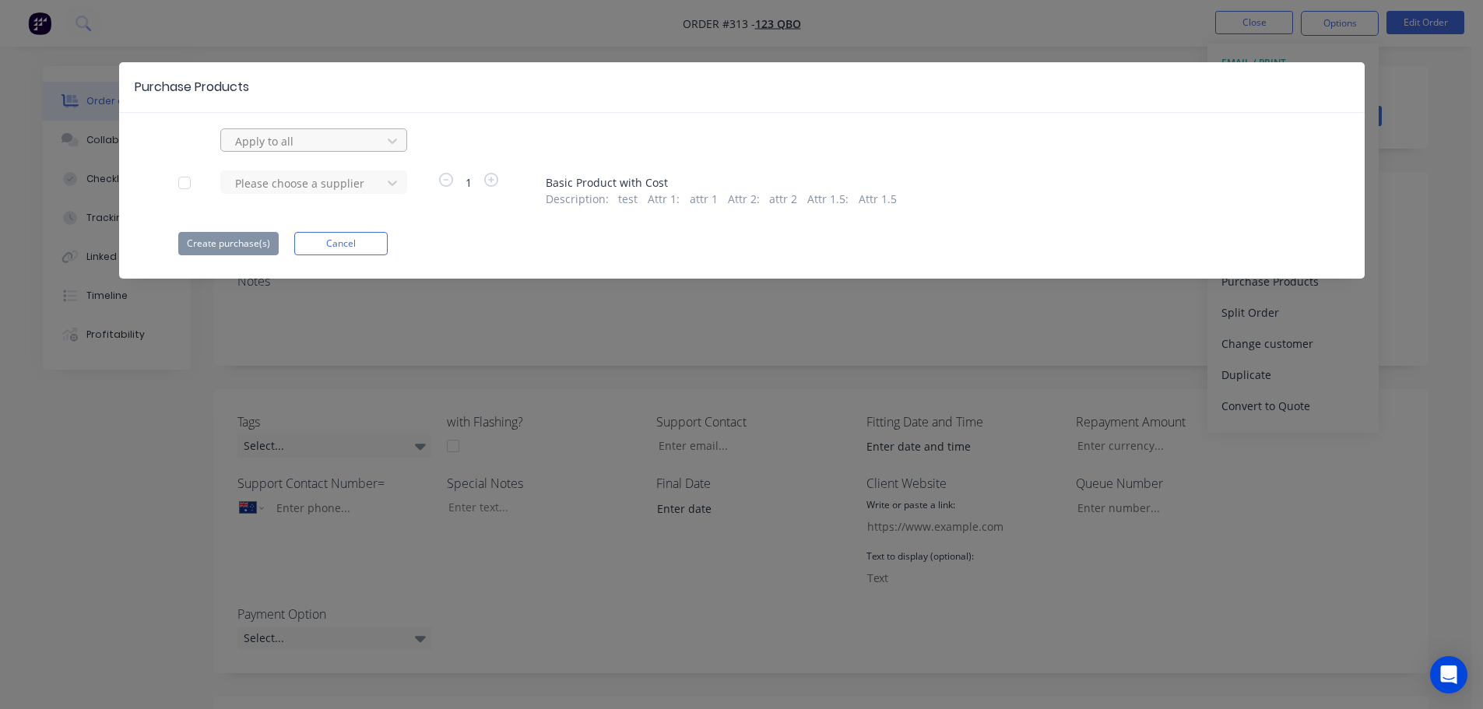
click at [349, 140] on div at bounding box center [303, 141] width 140 height 19
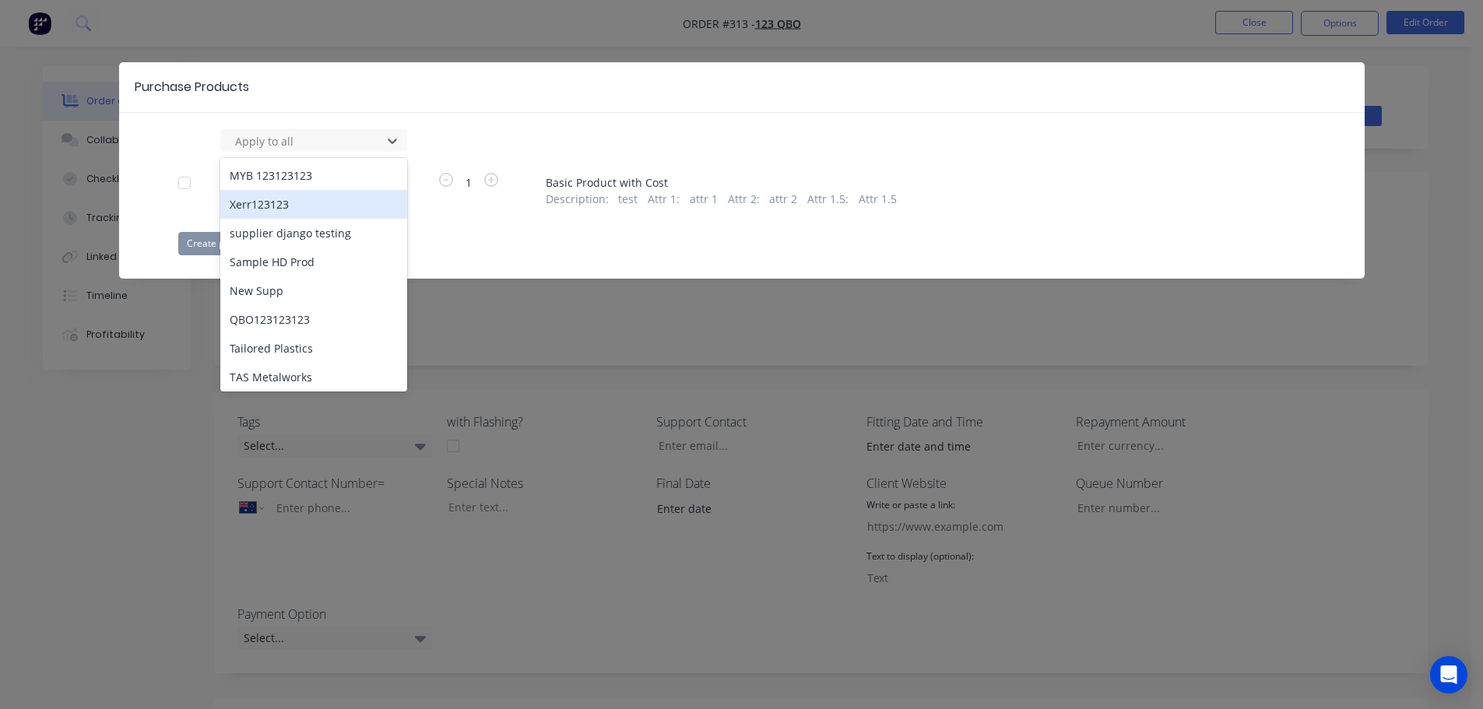
click at [184, 188] on div at bounding box center [184, 182] width 31 height 31
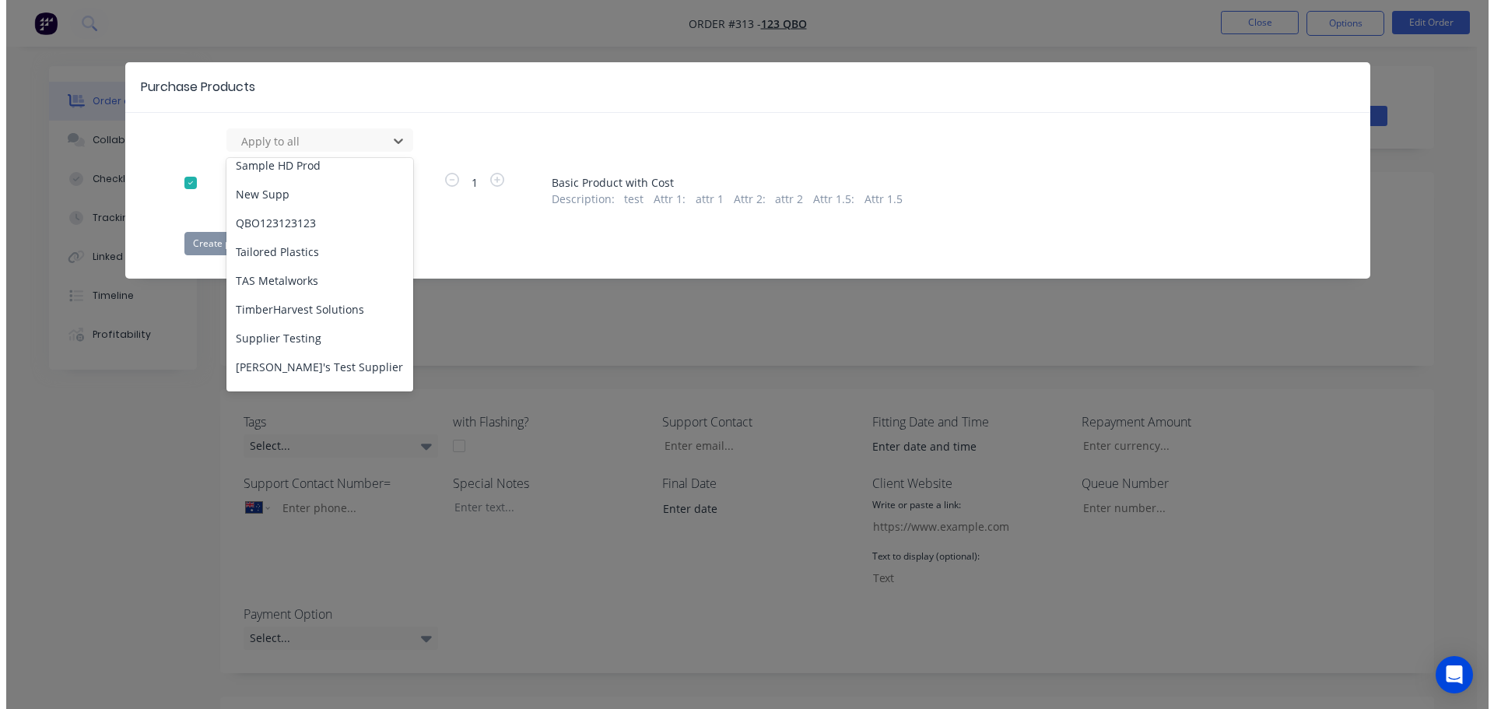
scroll to position [205, 0]
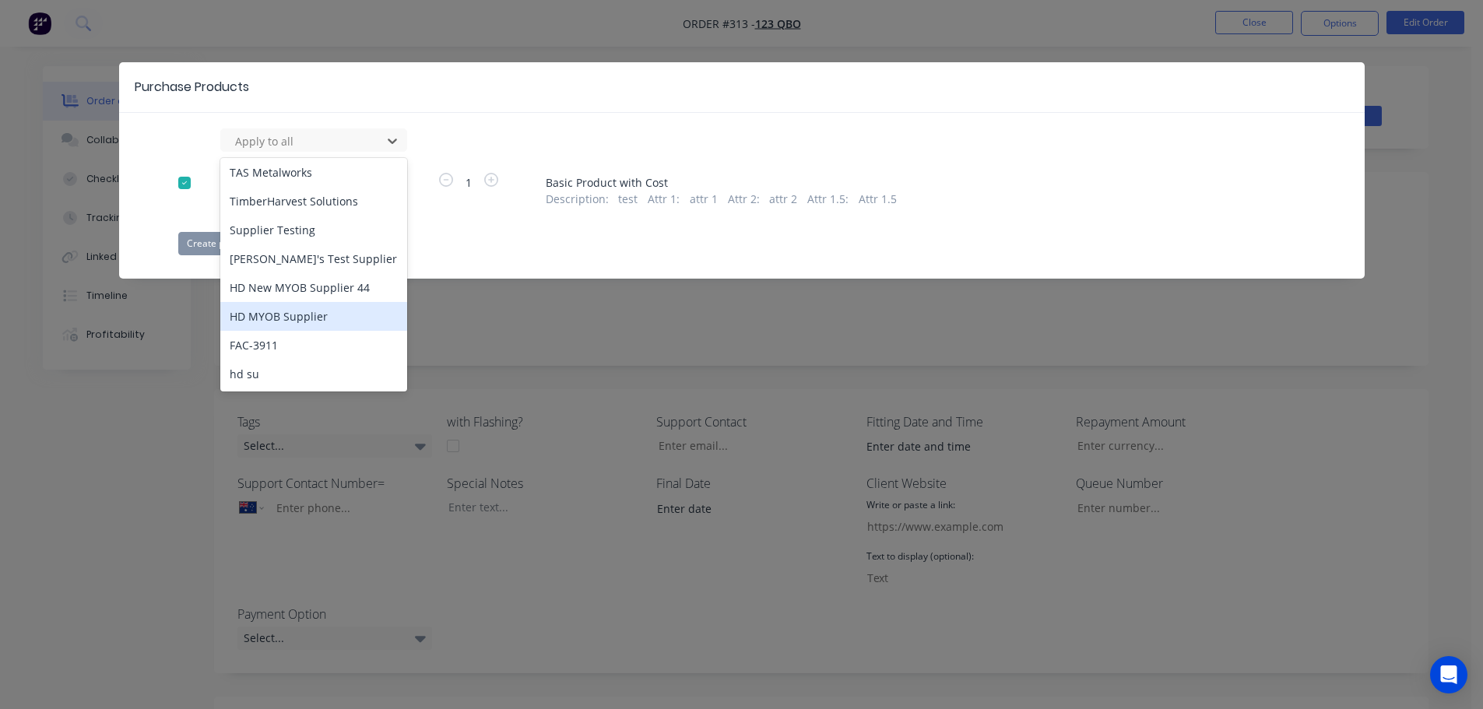
click at [300, 316] on div "HD MYOB Supplier" at bounding box center [313, 316] width 187 height 29
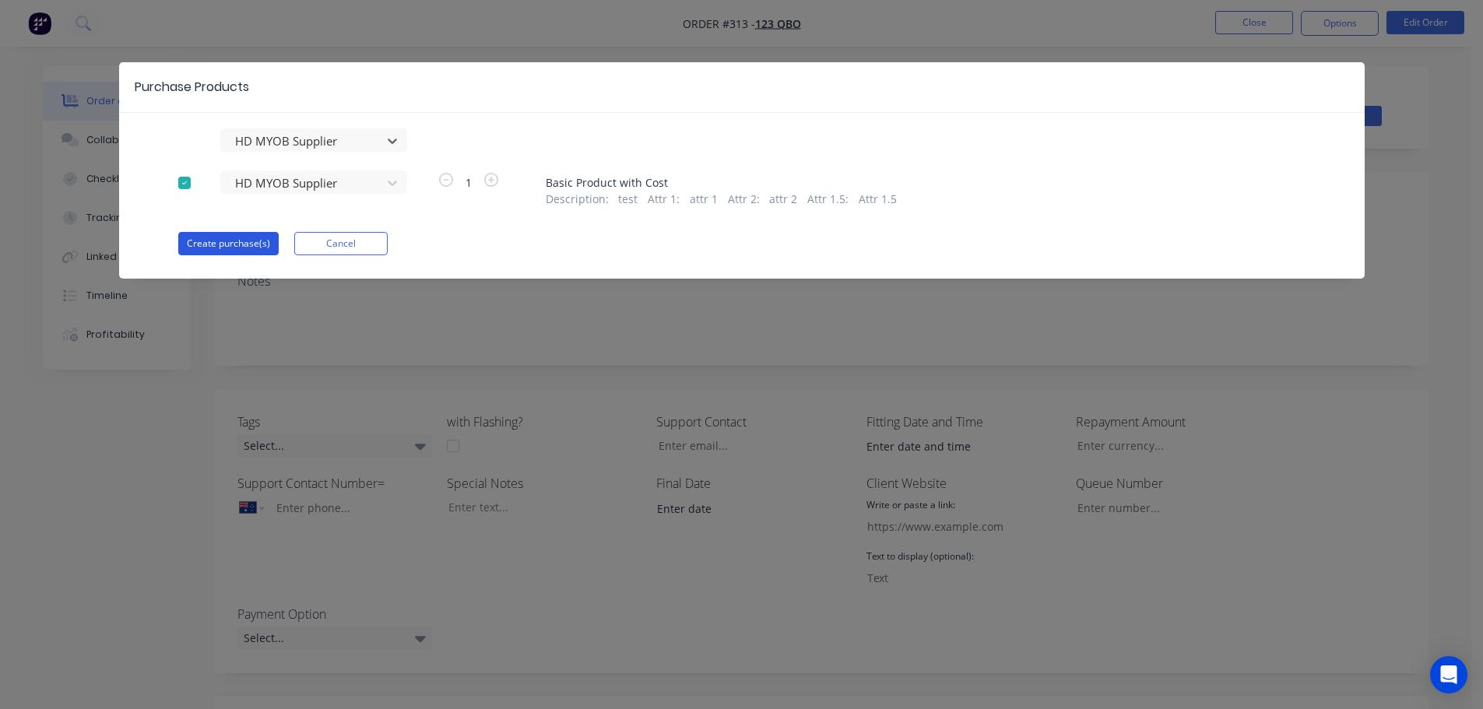
click at [244, 244] on button "Create purchase(s)" at bounding box center [228, 243] width 100 height 23
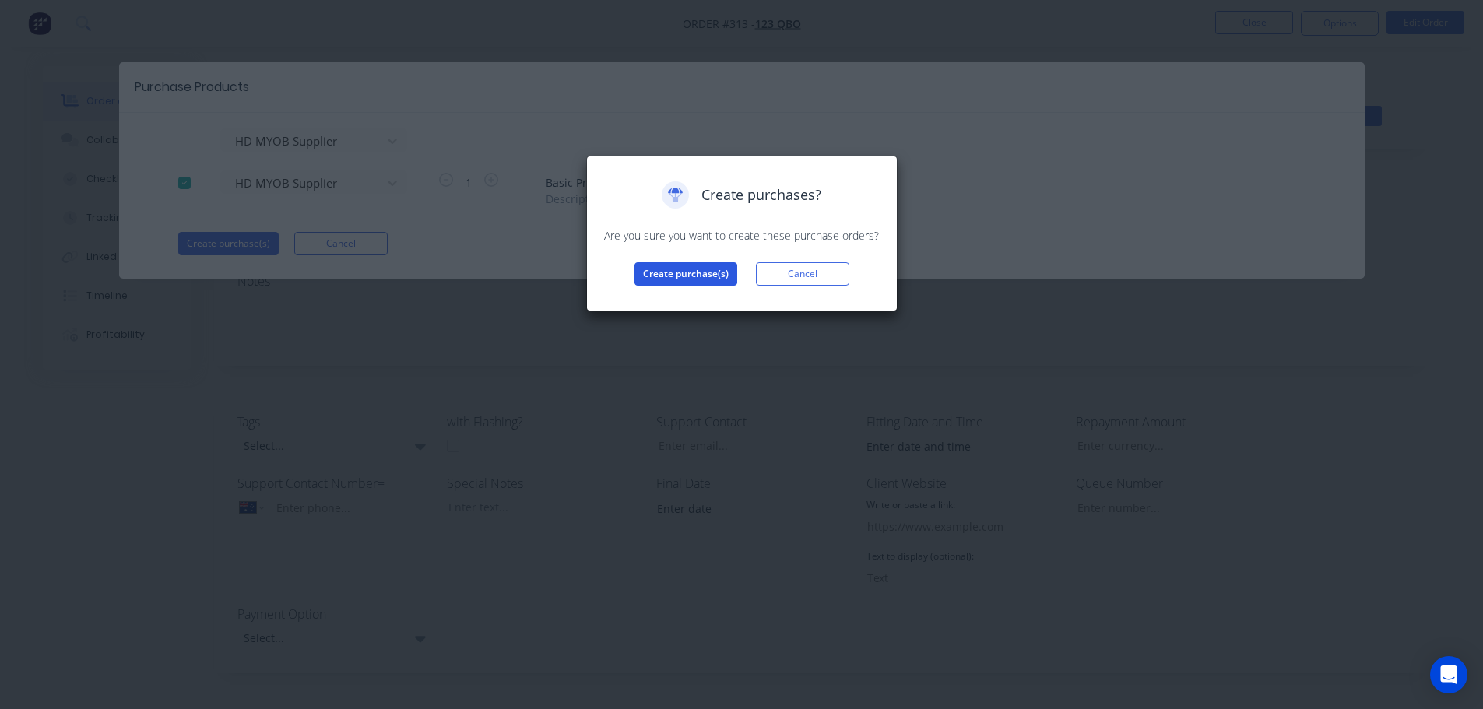
click at [662, 270] on button "Create purchase(s)" at bounding box center [685, 273] width 103 height 23
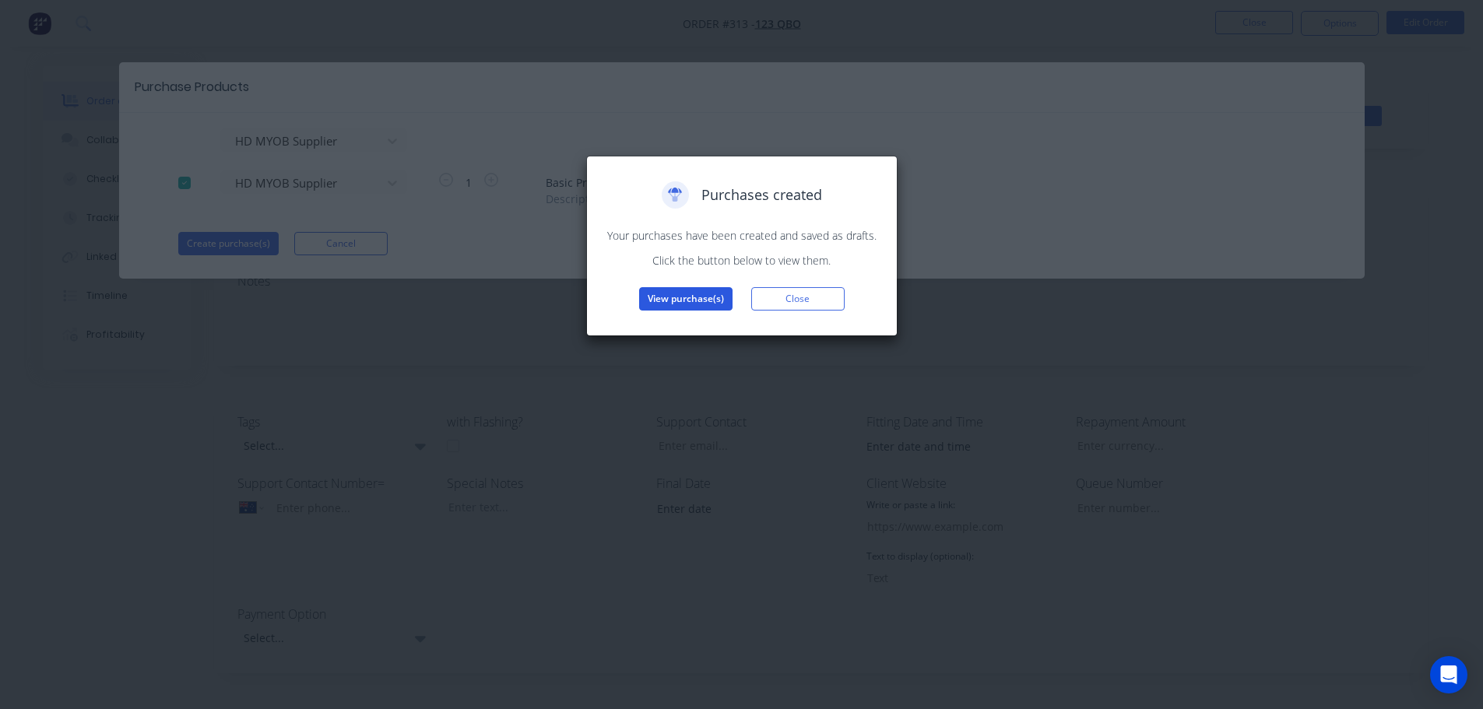
click at [697, 297] on button "View purchase(s)" at bounding box center [685, 298] width 93 height 23
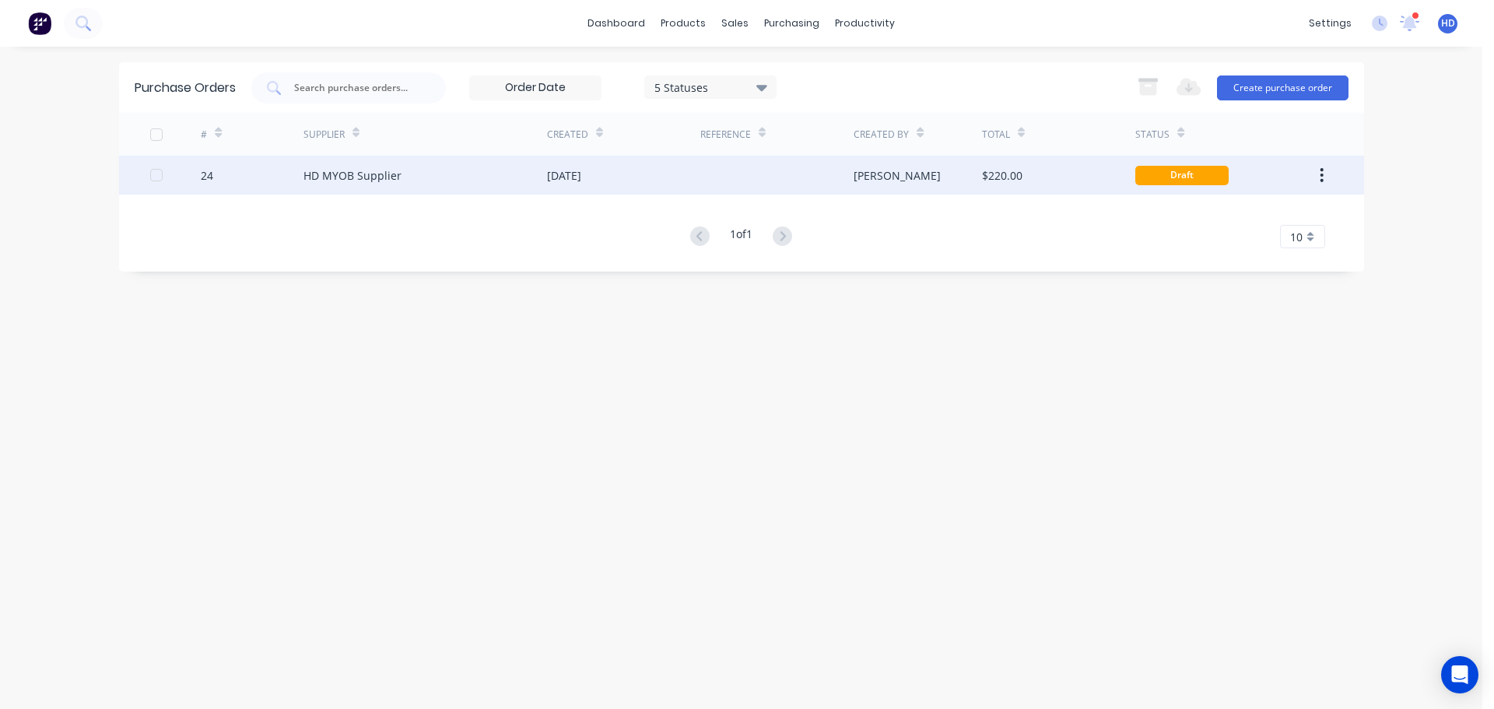
click at [534, 184] on div "HD MYOB Supplier" at bounding box center [426, 175] width 244 height 39
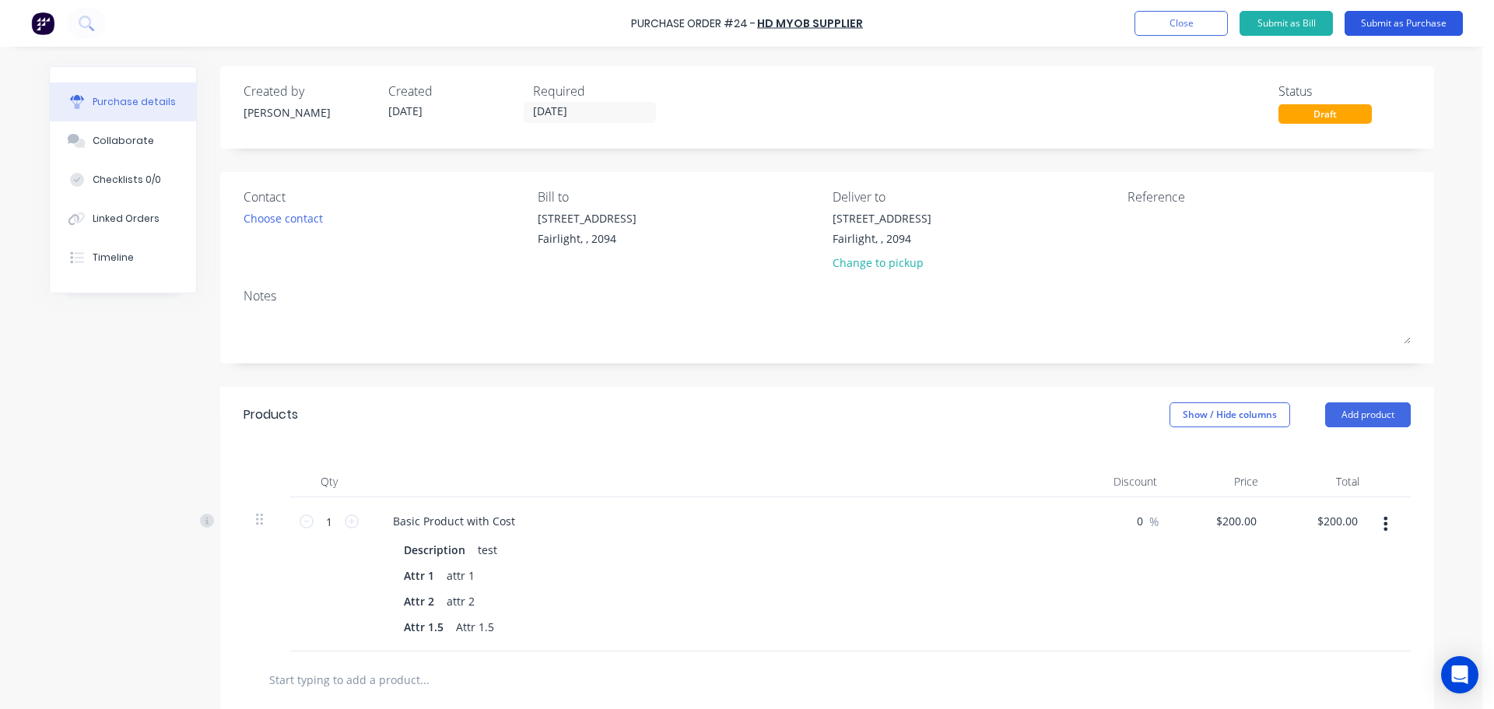
click at [1423, 29] on button "Submit as Purchase" at bounding box center [1404, 23] width 118 height 25
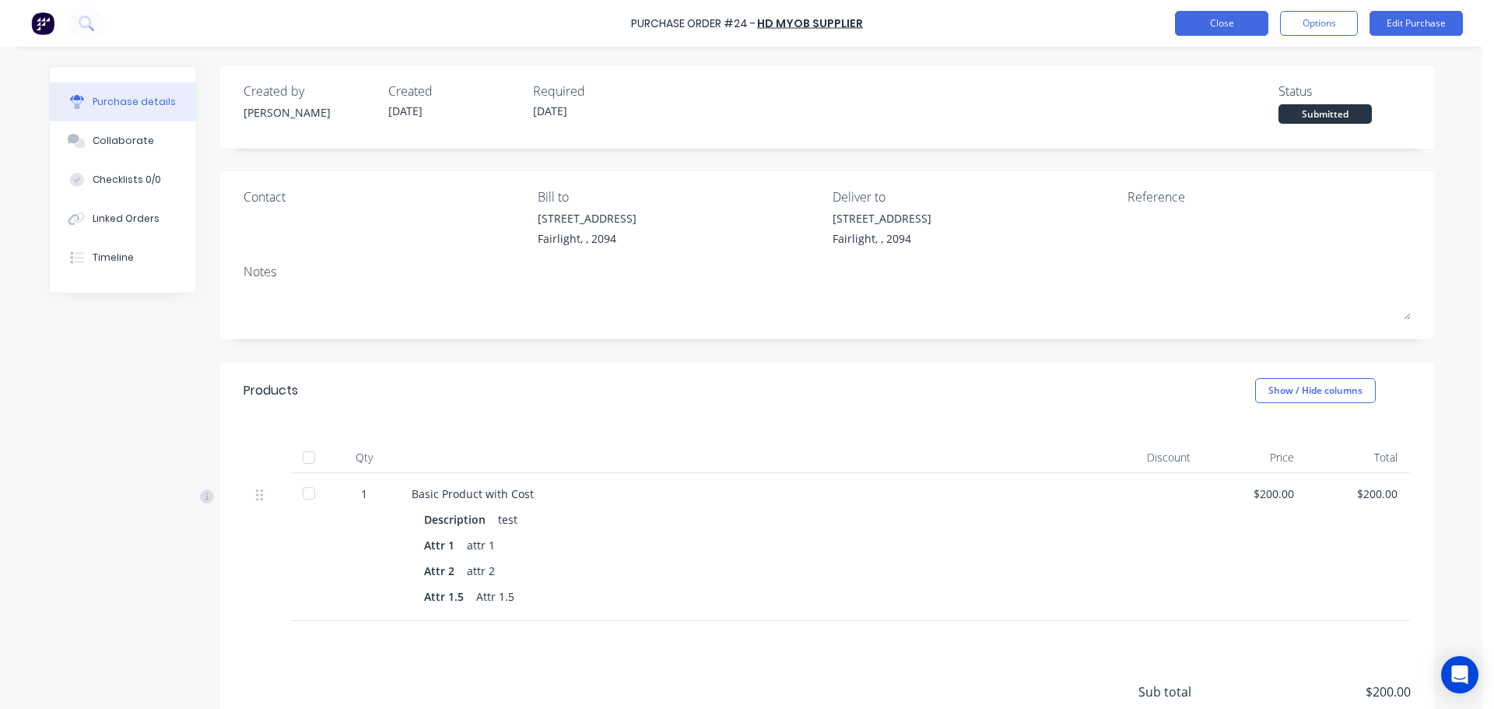
click at [1218, 12] on button "Close" at bounding box center [1221, 23] width 93 height 25
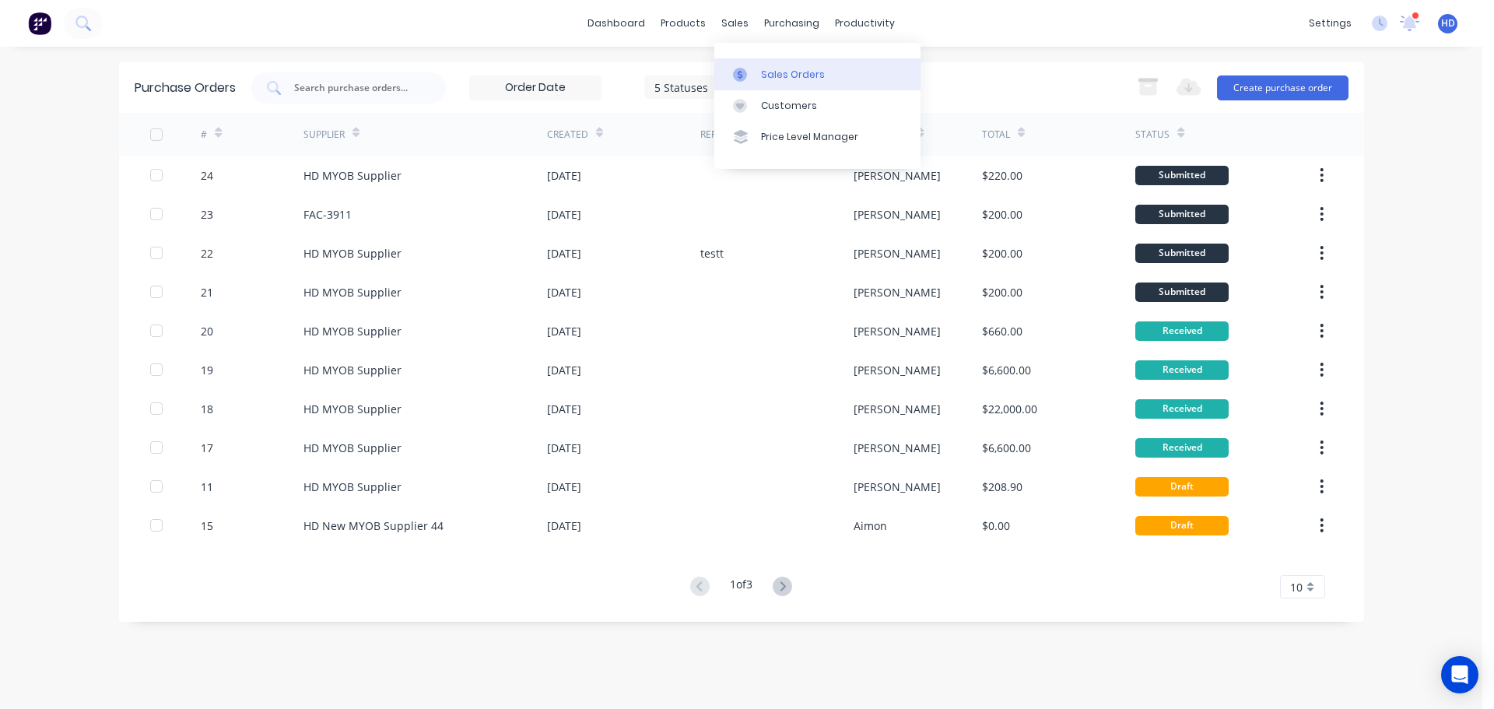
click at [770, 70] on div "Sales Orders" at bounding box center [793, 75] width 64 height 14
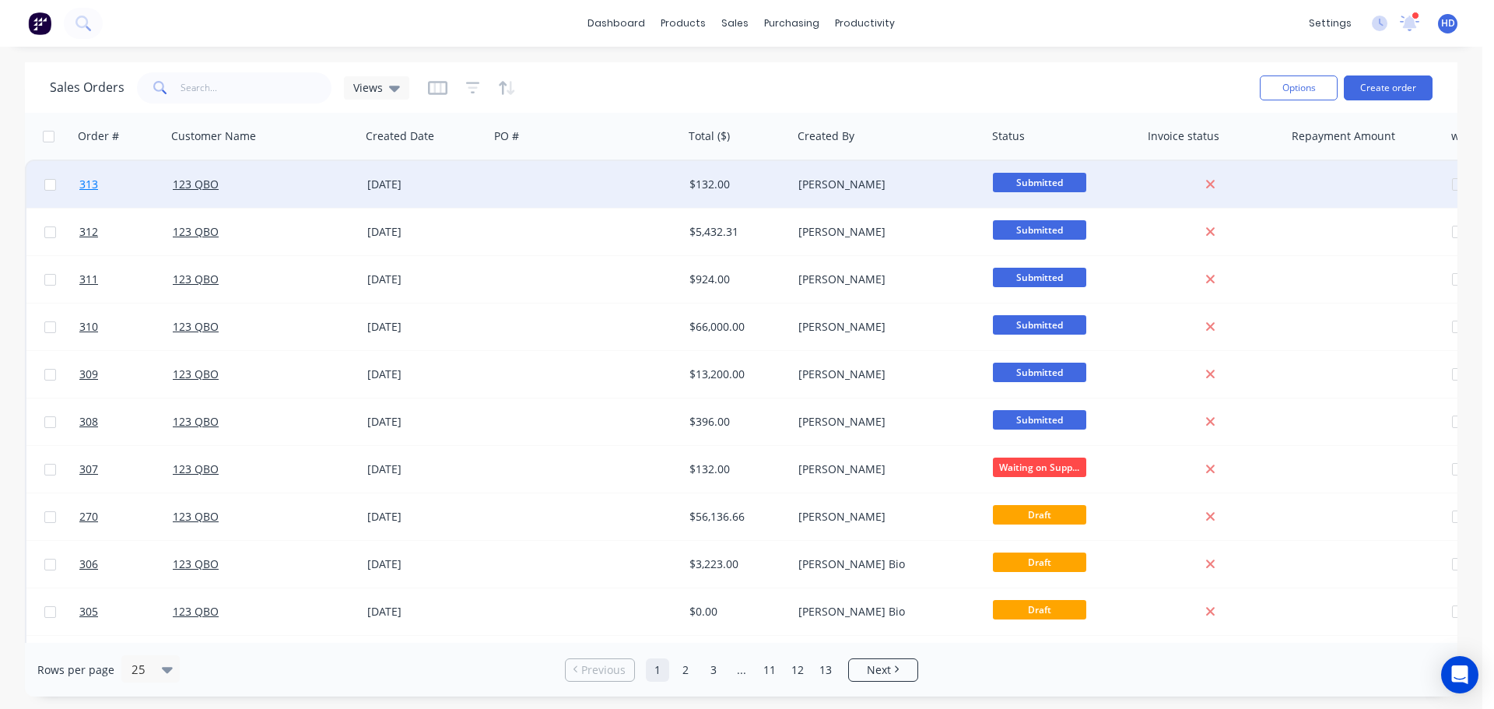
click at [127, 184] on link "313" at bounding box center [125, 184] width 93 height 47
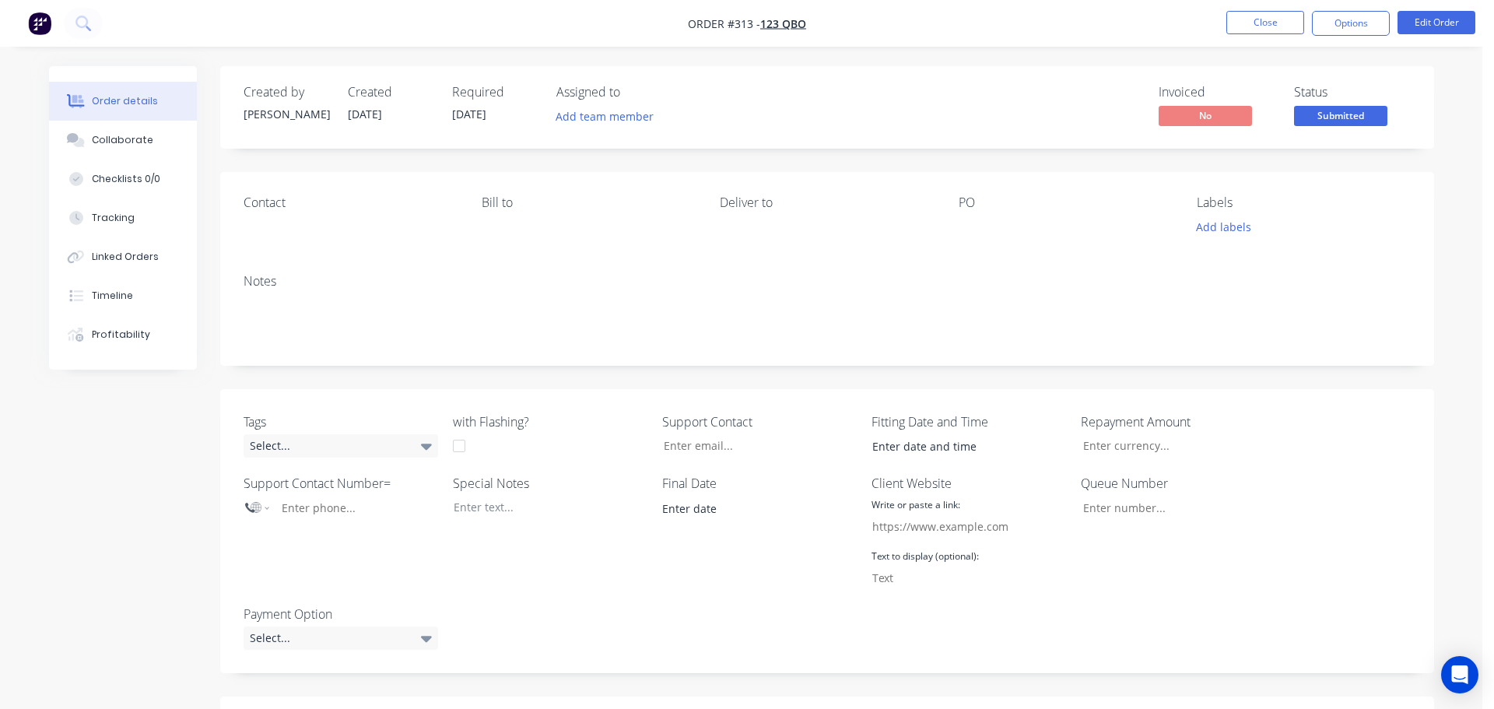
select select "AU"
click at [146, 245] on button "Linked Orders" at bounding box center [117, 256] width 148 height 39
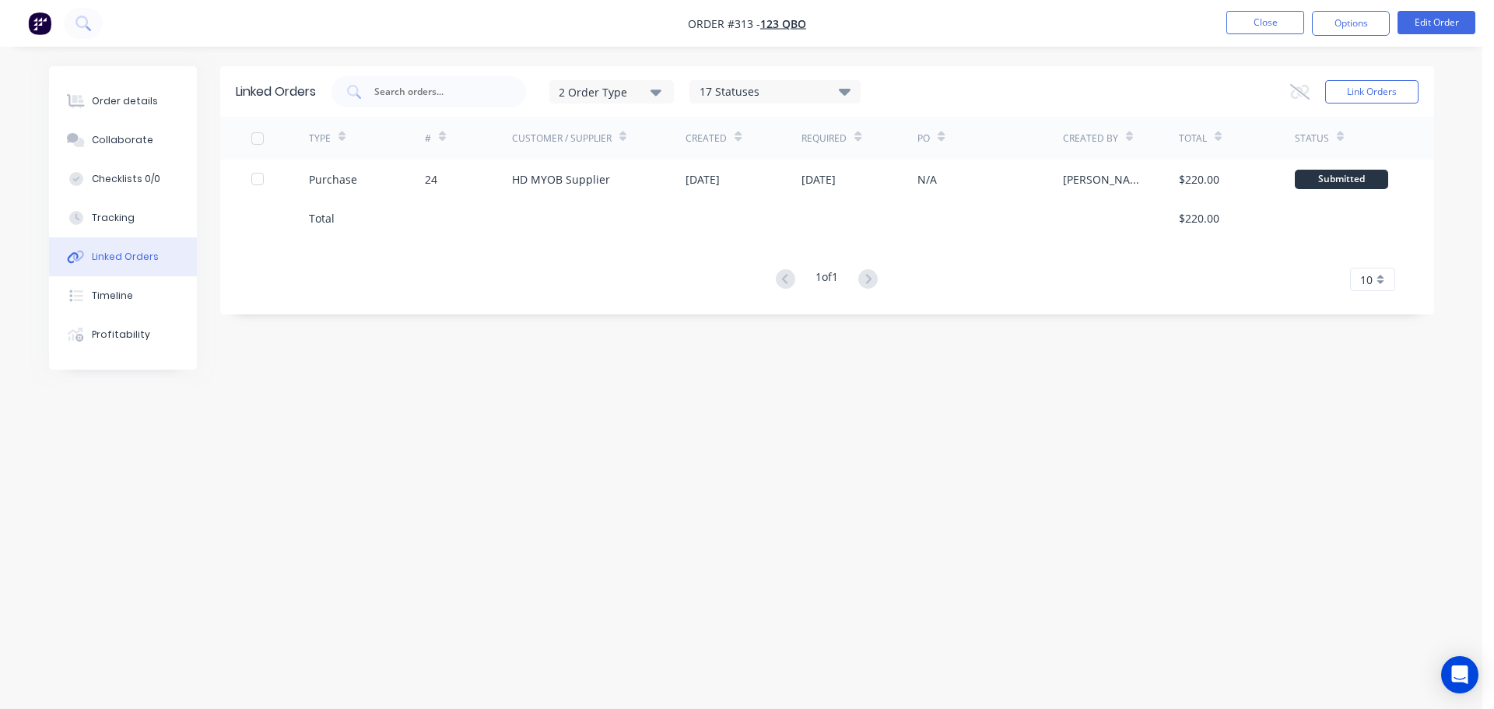
click at [764, 91] on div "17 Statuses" at bounding box center [775, 91] width 170 height 17
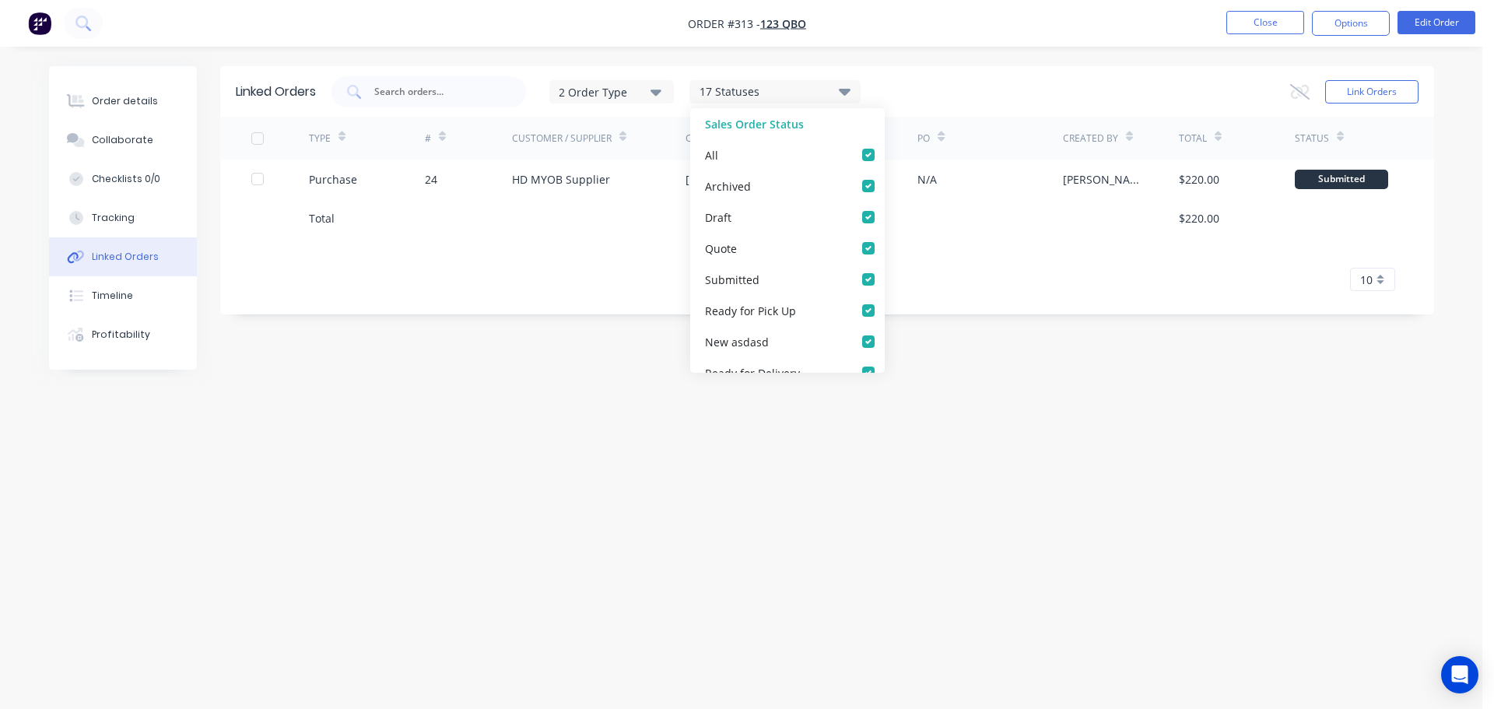
click at [1130, 276] on div "1 of 1 10 5 10 15 20 25 30 35" at bounding box center [827, 279] width 1214 height 23
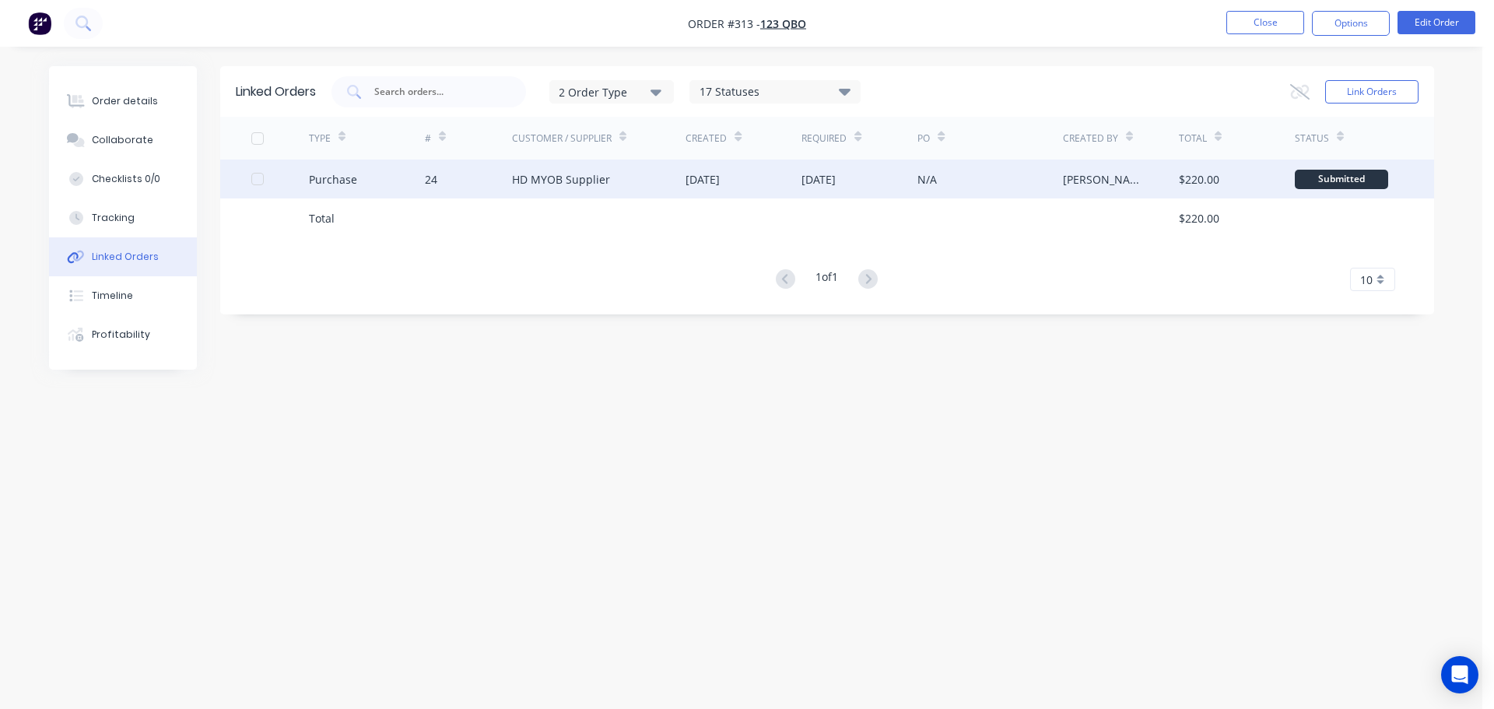
click at [601, 175] on div "HD MYOB Supplier" at bounding box center [561, 179] width 98 height 16
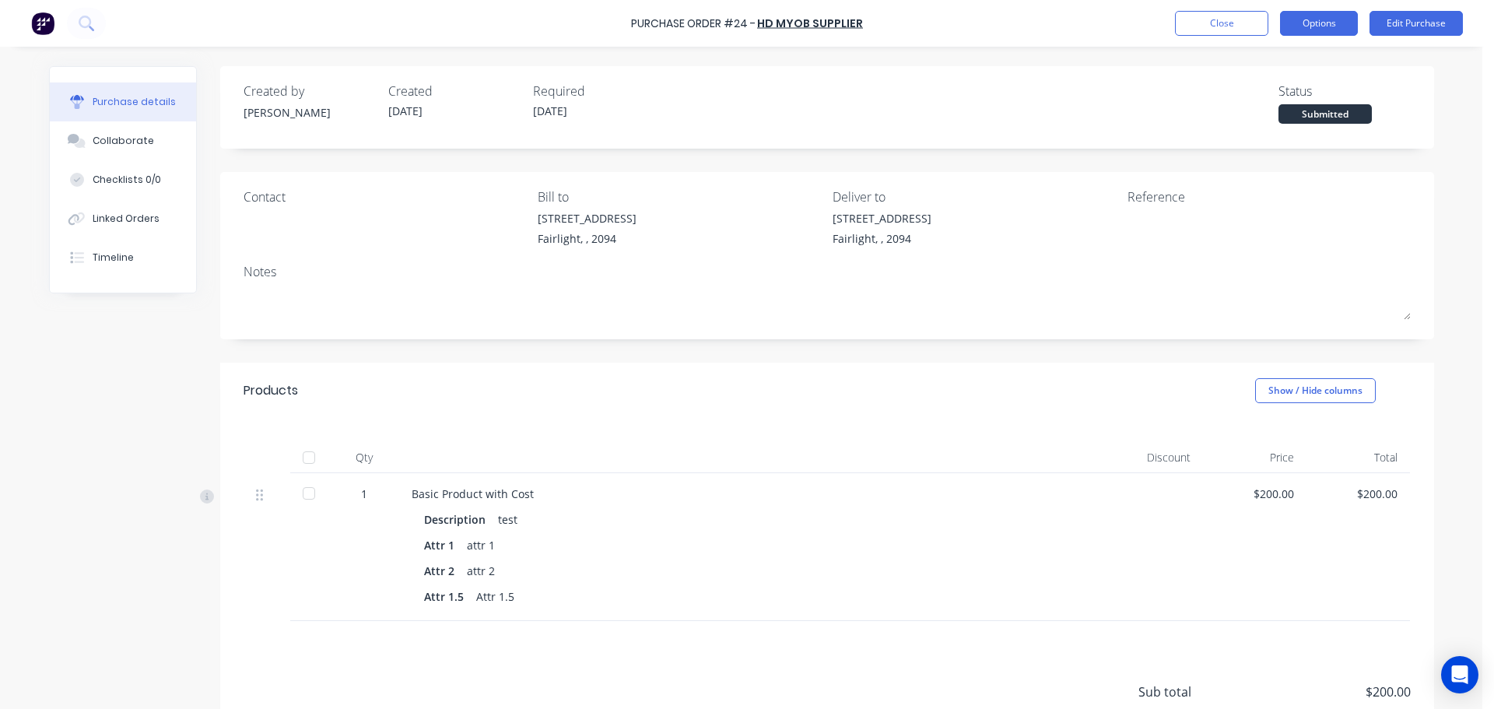
click at [1288, 20] on button "Options" at bounding box center [1319, 23] width 78 height 25
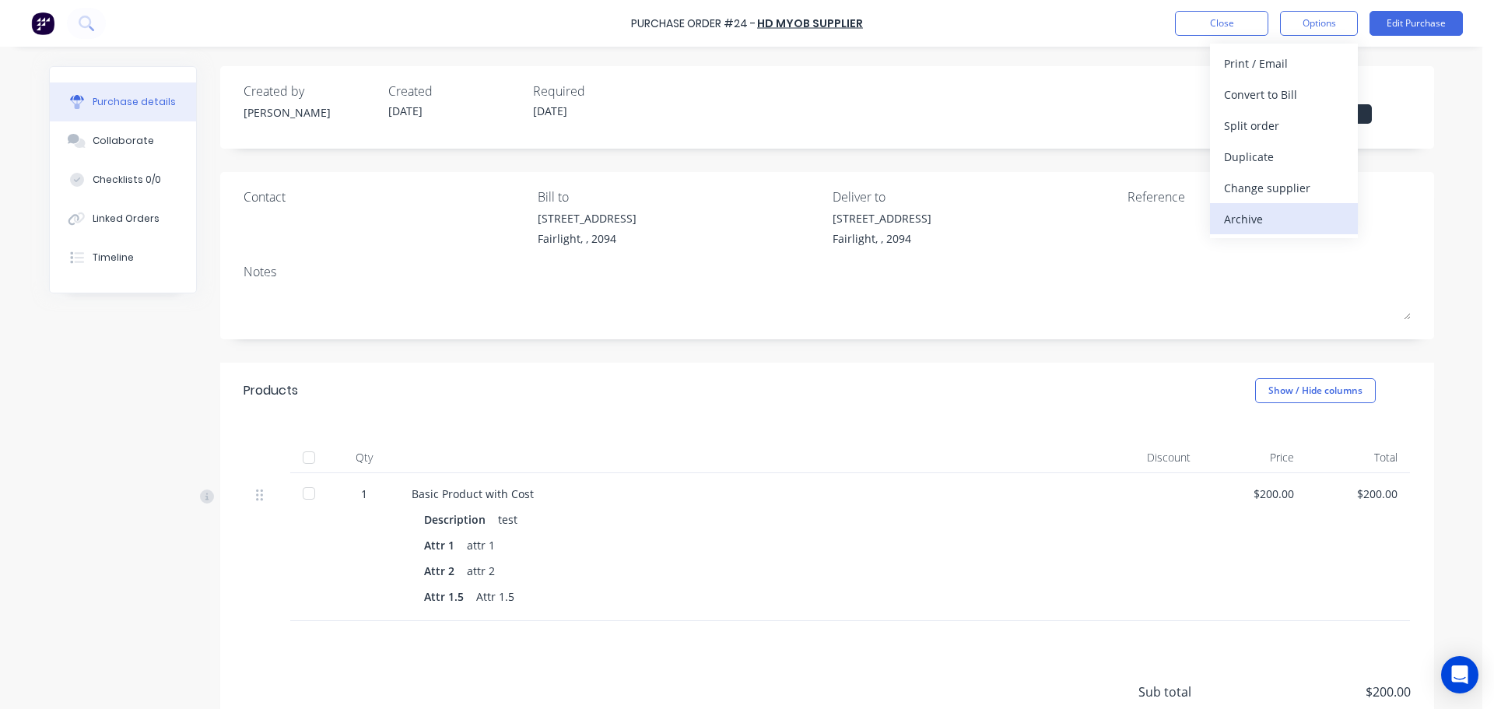
click at [1251, 208] on div "Archive" at bounding box center [1284, 219] width 120 height 23
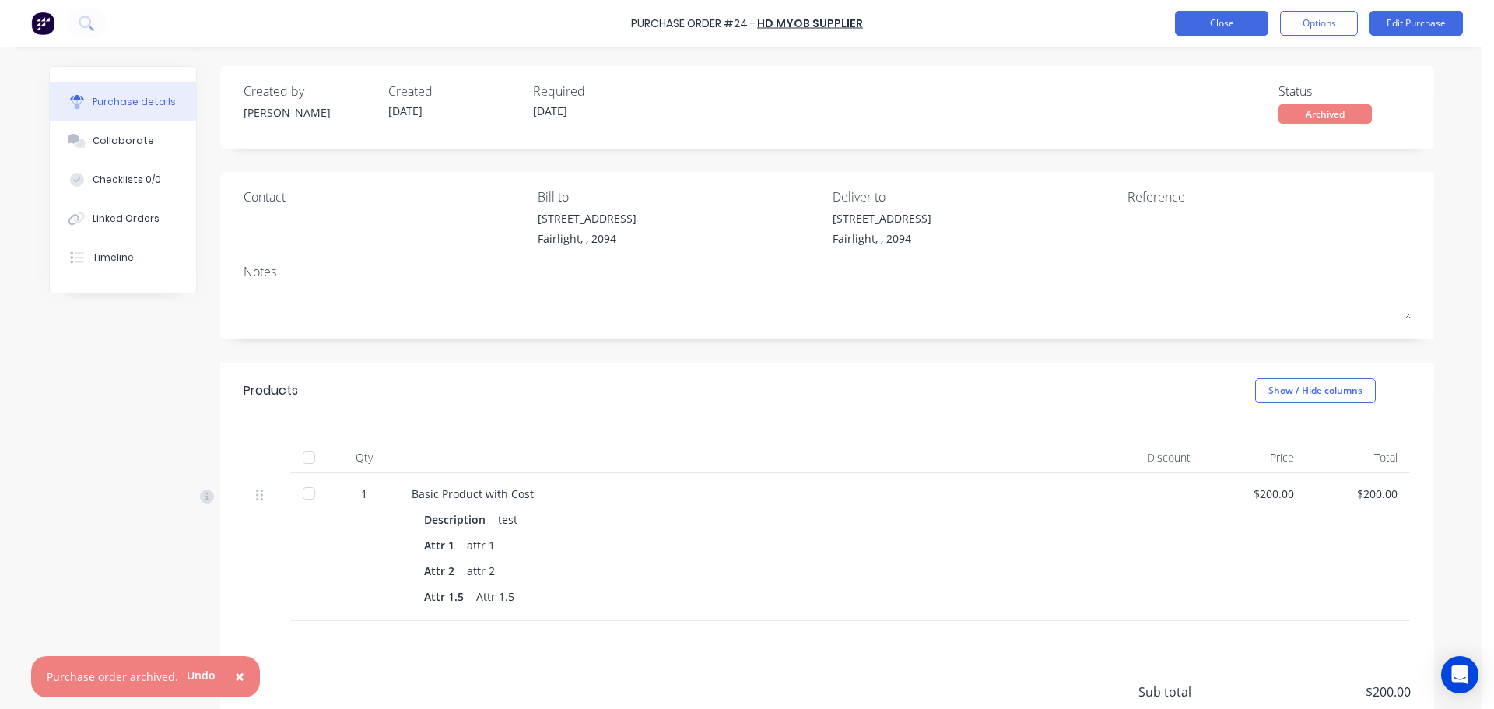
click at [1194, 27] on button "Close" at bounding box center [1221, 23] width 93 height 25
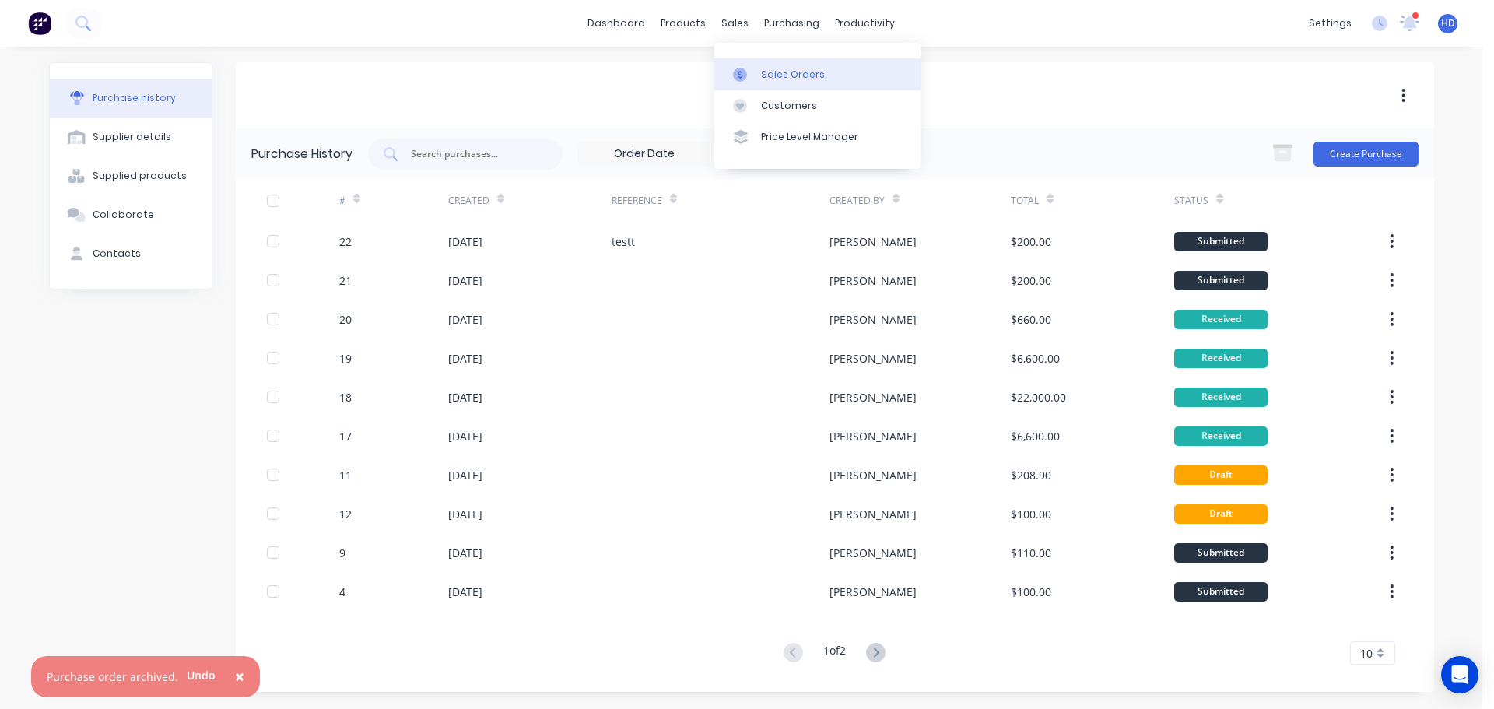
click at [791, 81] on div "Sales Orders" at bounding box center [793, 75] width 64 height 14
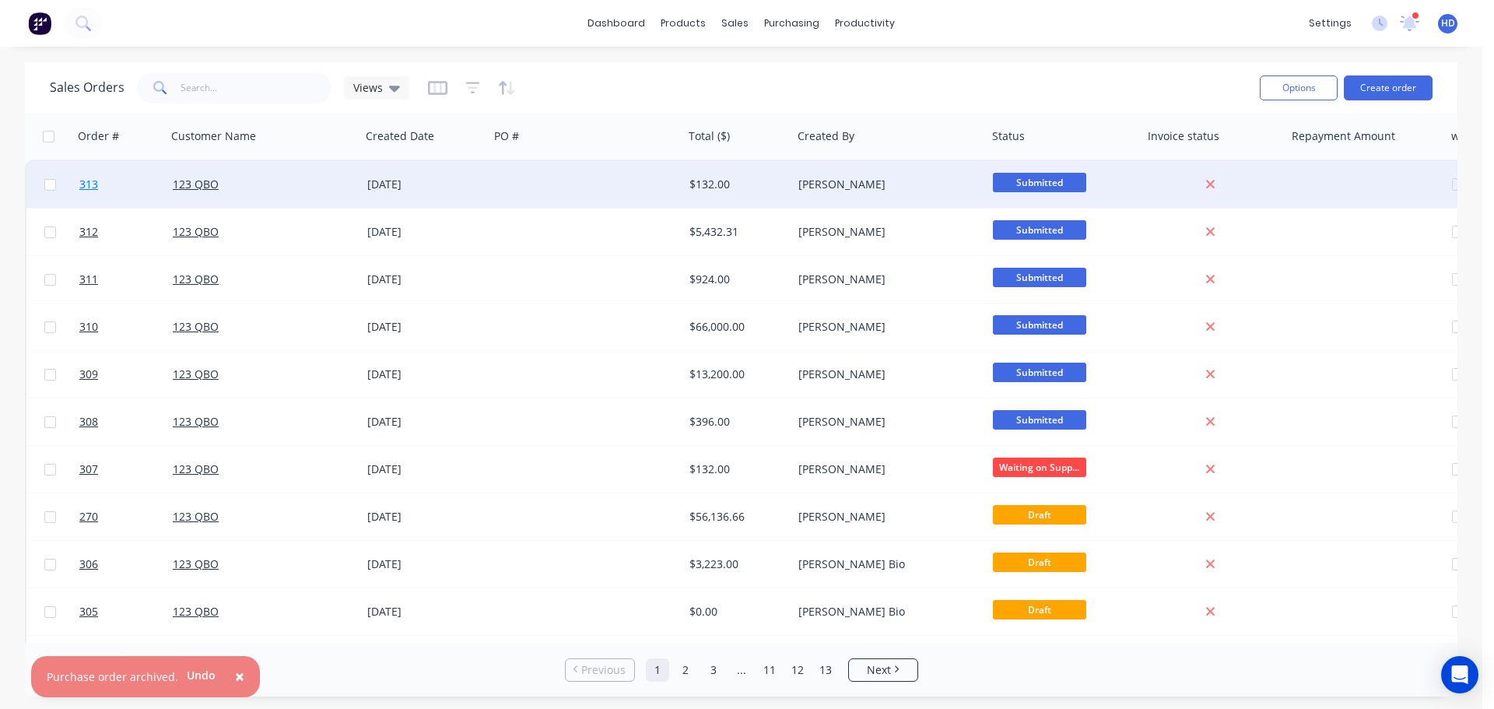
click at [107, 183] on link "313" at bounding box center [125, 184] width 93 height 47
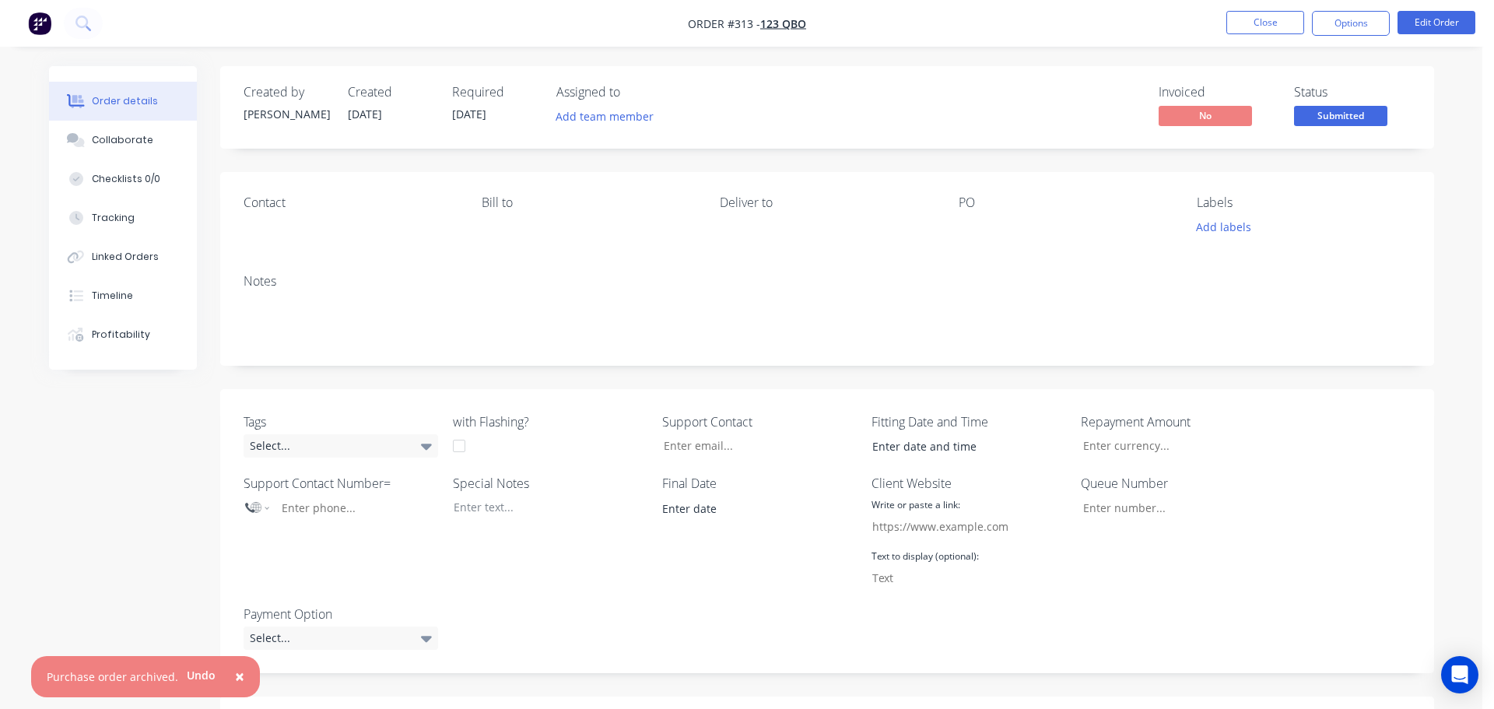
select select "AU"
click at [121, 258] on div "Linked Orders" at bounding box center [119, 257] width 67 height 14
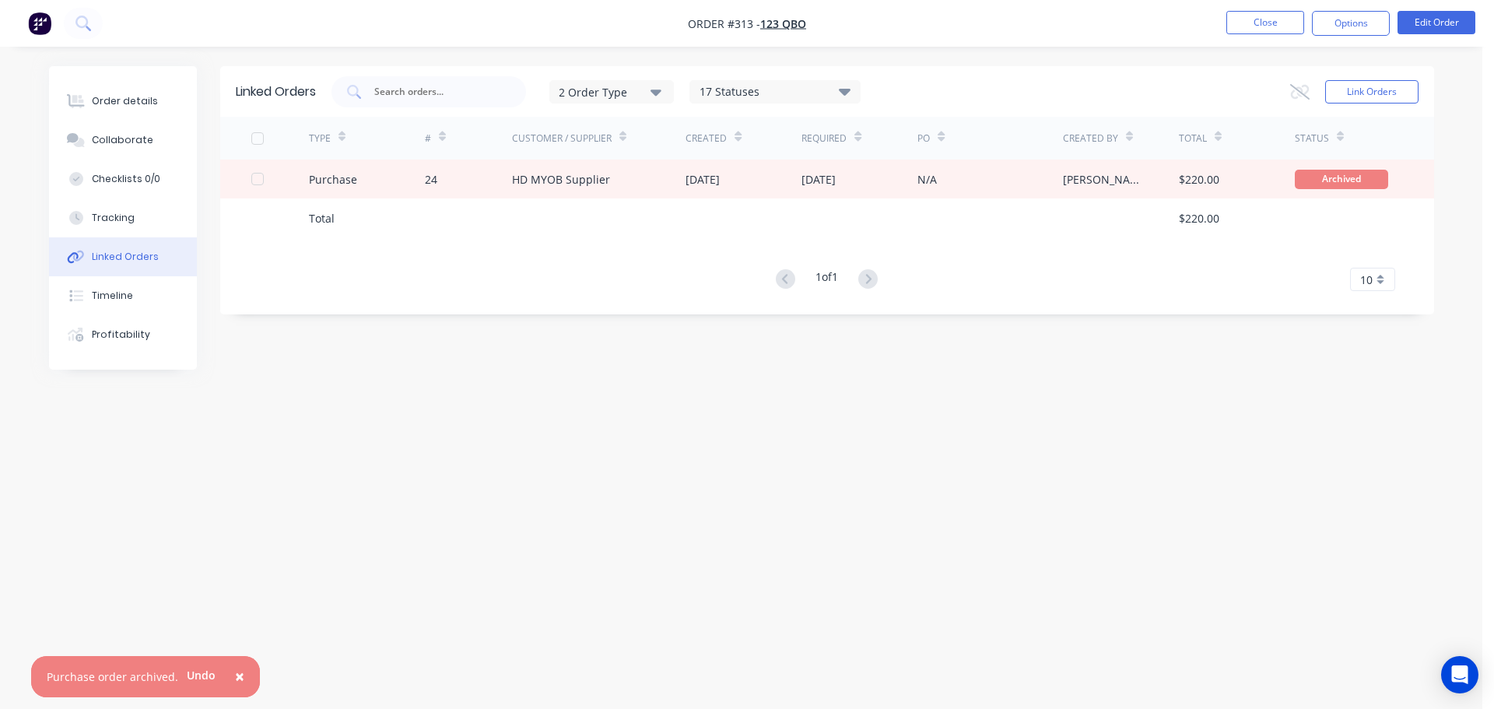
click at [834, 93] on div "17 Statuses" at bounding box center [775, 91] width 170 height 17
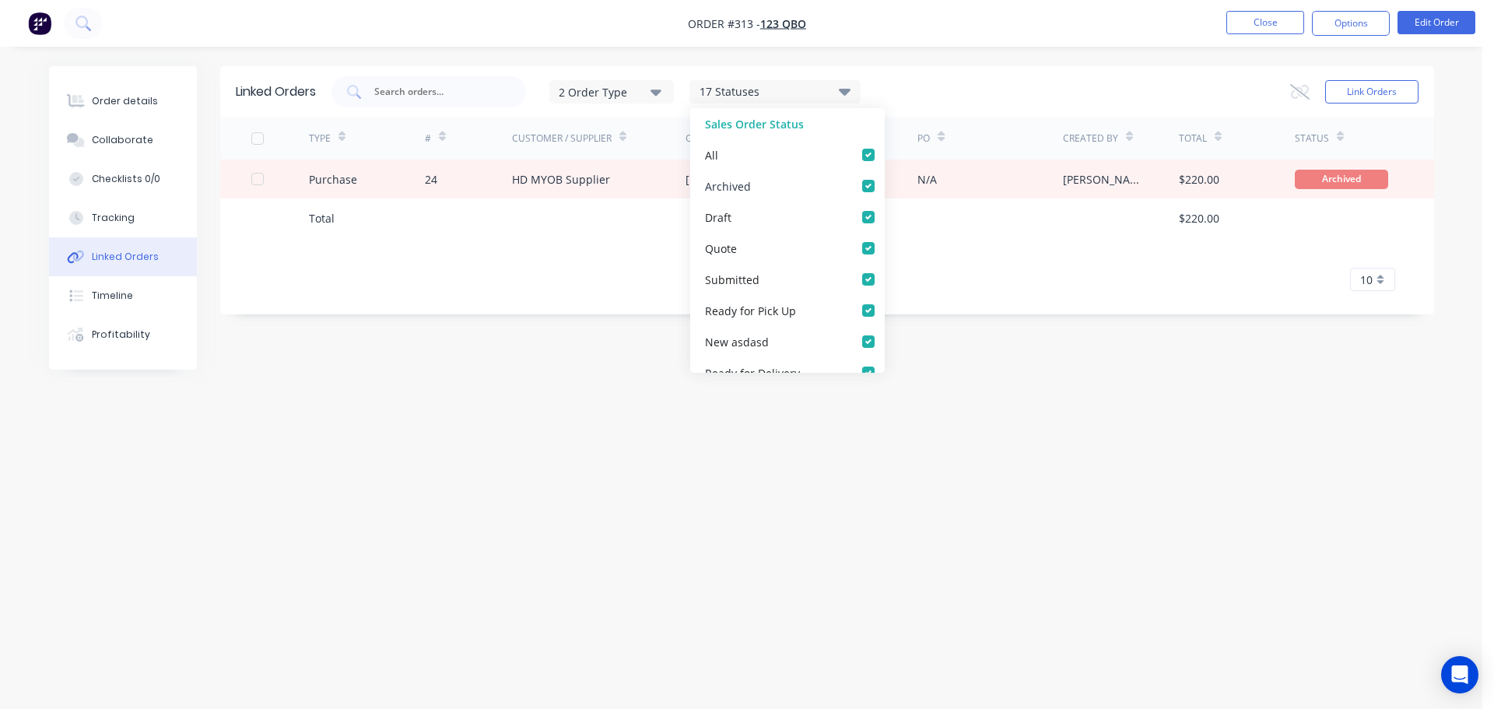
click at [884, 177] on label at bounding box center [884, 177] width 0 height 0
click at [884, 182] on input "checkbox" at bounding box center [890, 184] width 12 height 15
checkbox input "false"
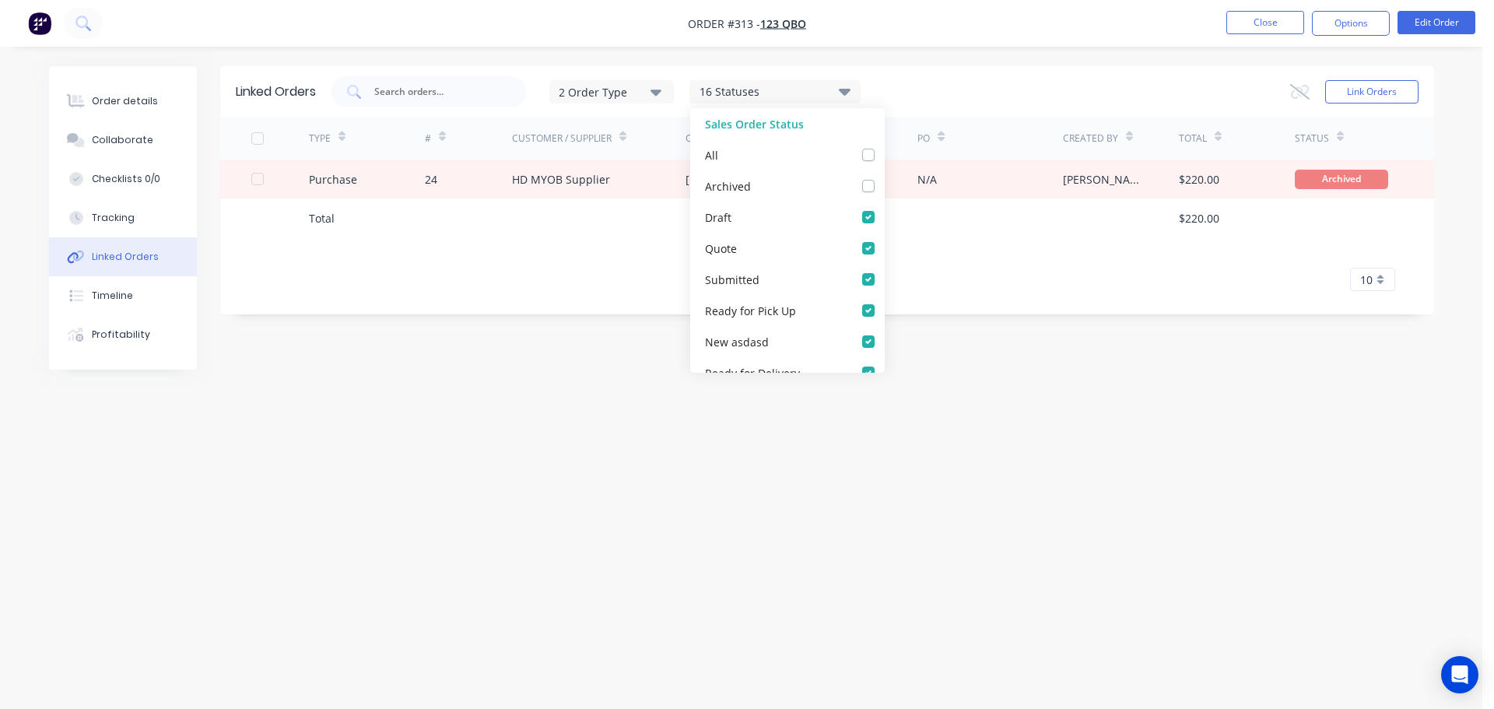
click at [960, 247] on div "TYPE # Customer / Supplier Created Required PO Created By Total Status Purchase…" at bounding box center [827, 204] width 1214 height 174
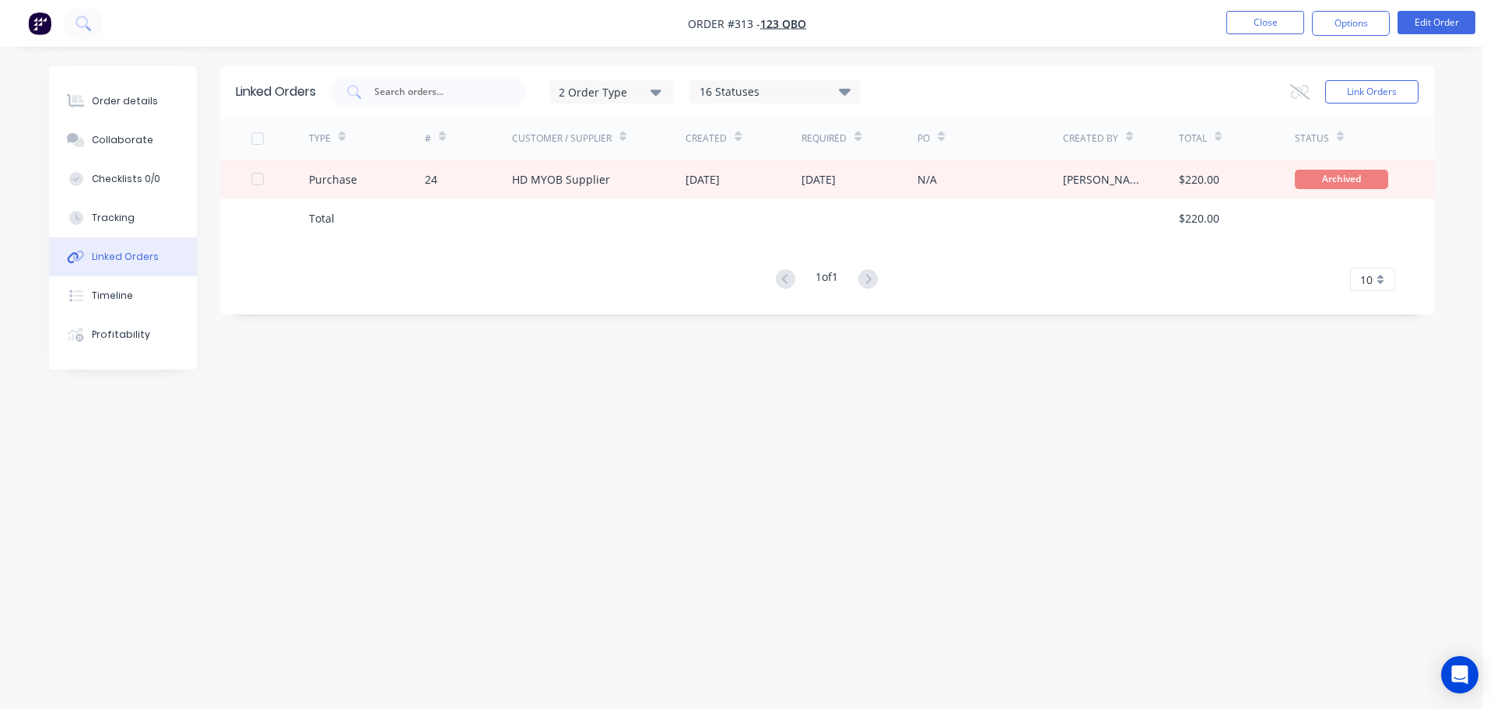
click at [847, 90] on icon at bounding box center [844, 91] width 12 height 7
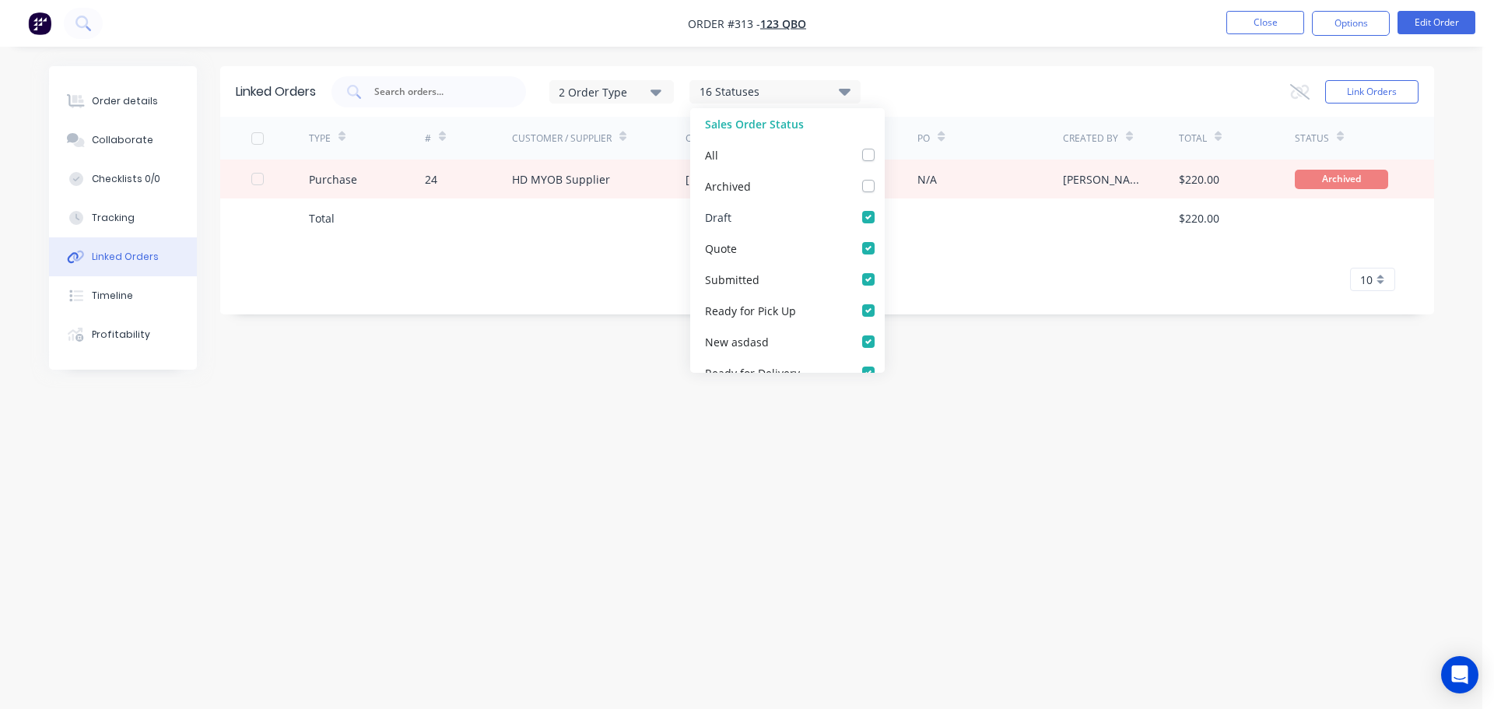
click at [884, 209] on label at bounding box center [884, 209] width 0 height 0
click at [884, 216] on input "checkbox" at bounding box center [890, 216] width 12 height 15
checkbox input "false"
click at [884, 177] on label at bounding box center [884, 177] width 0 height 0
click at [884, 190] on input "checkbox" at bounding box center [890, 184] width 12 height 15
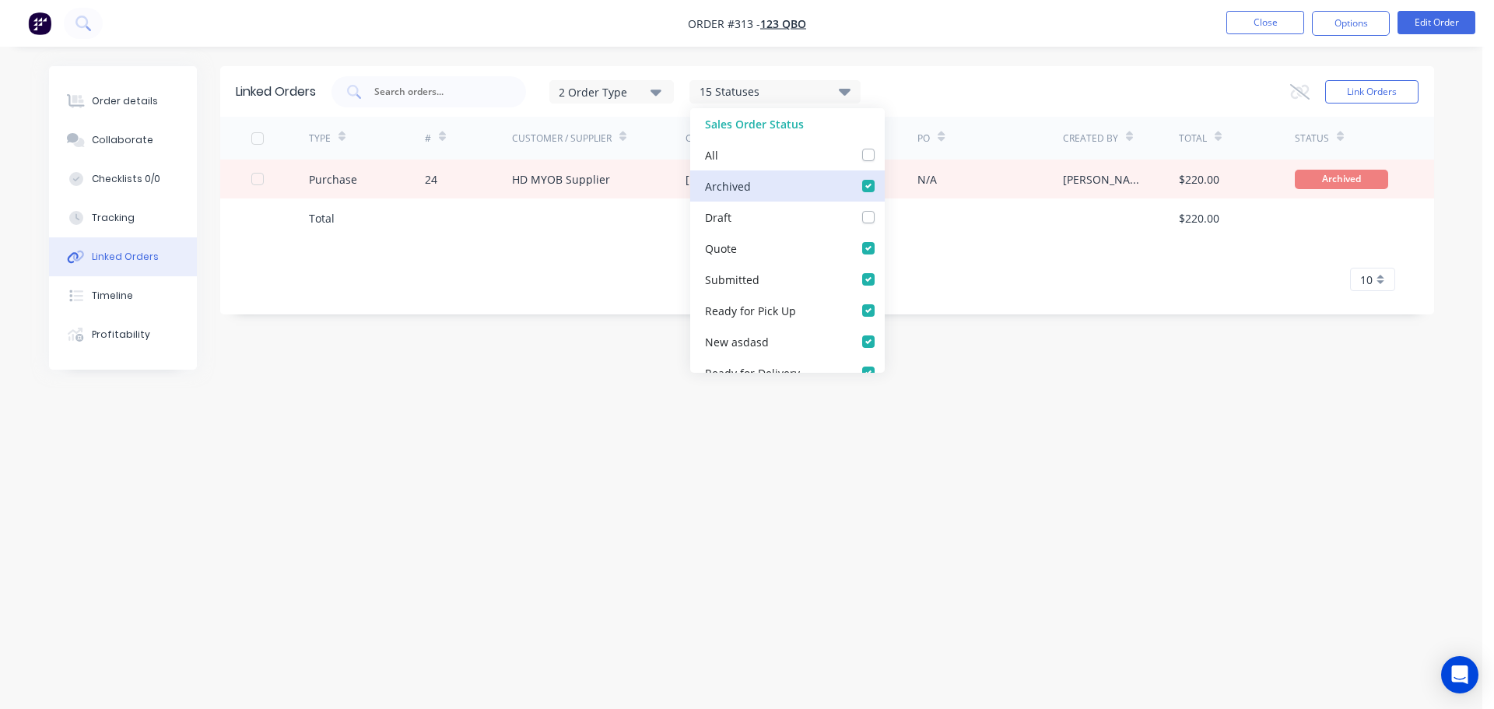
checkbox input "true"
click at [884, 209] on label at bounding box center [884, 209] width 0 height 0
click at [884, 219] on input "checkbox" at bounding box center [890, 216] width 12 height 15
checkbox input "true"
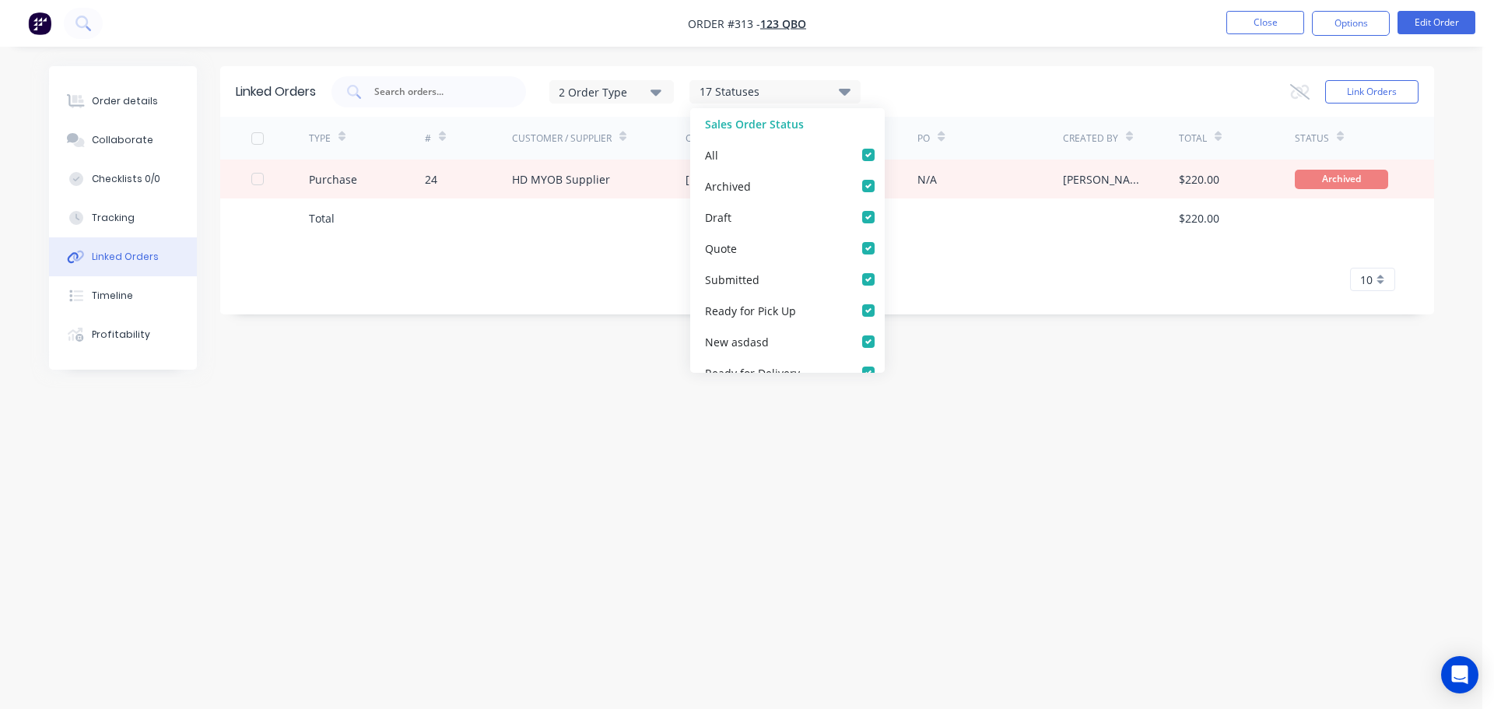
click at [1092, 275] on div "1 of 1 10 5 10 15 20 25 30 35" at bounding box center [827, 279] width 1214 height 23
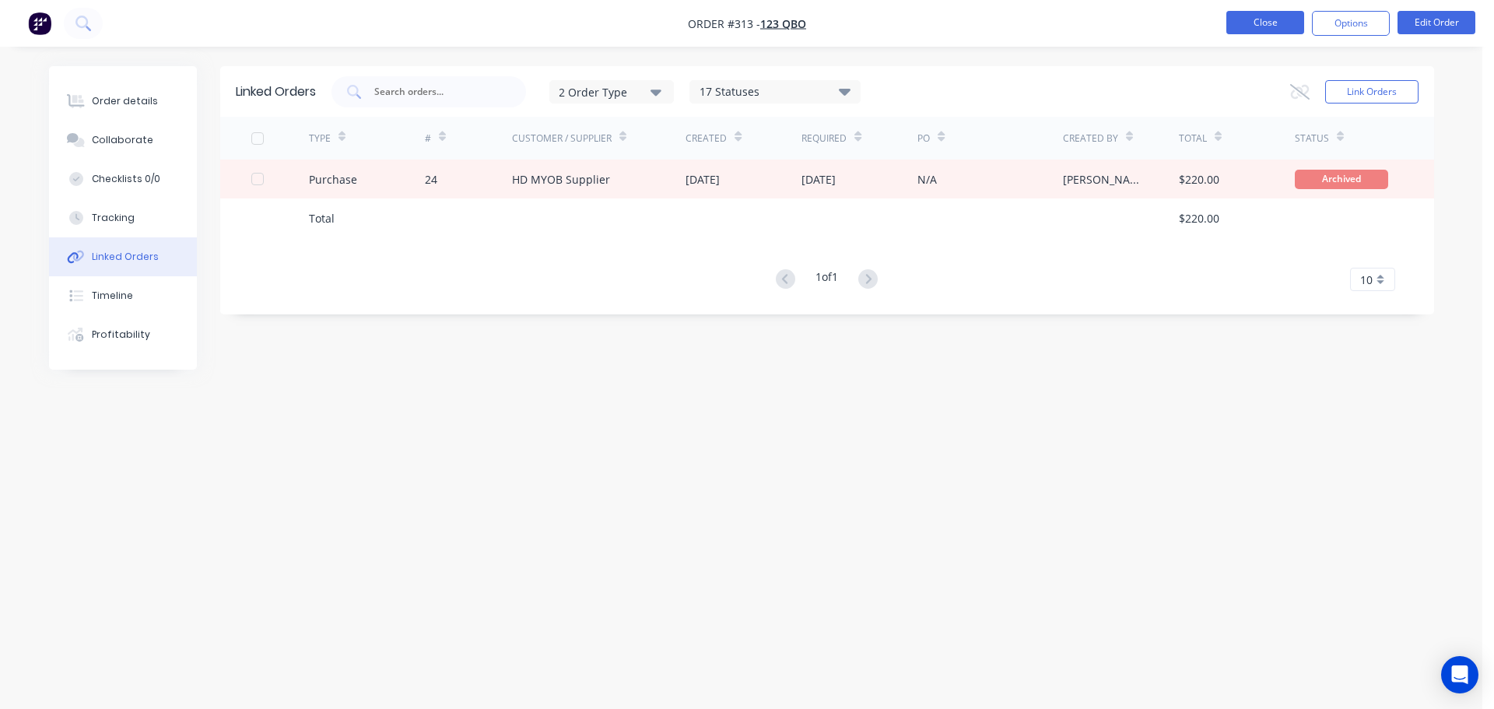
click at [1288, 16] on button "Close" at bounding box center [1265, 22] width 78 height 23
